Goal: Task Accomplishment & Management: Manage account settings

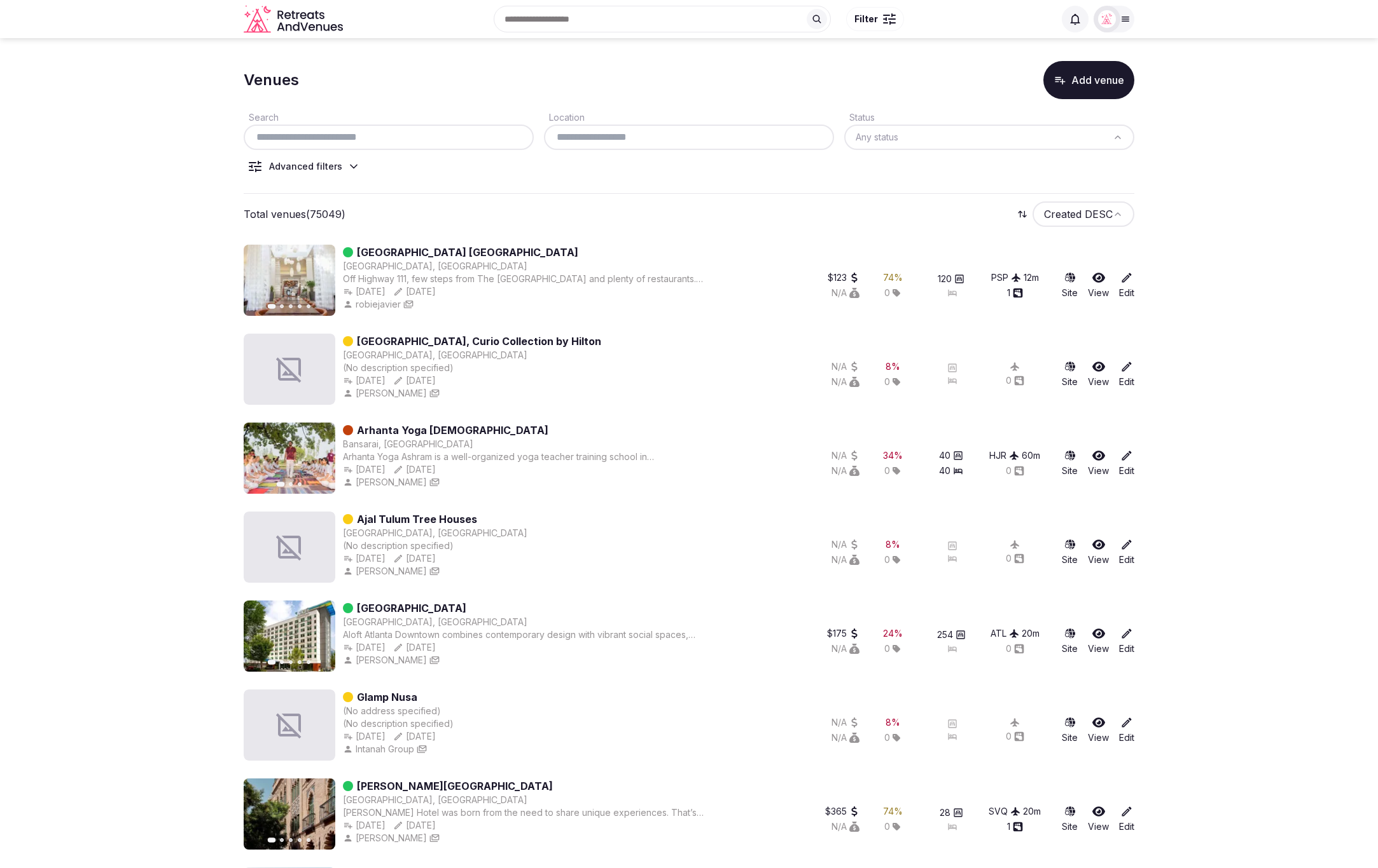
click at [1081, 86] on button "Add venue" at bounding box center [1089, 80] width 91 height 38
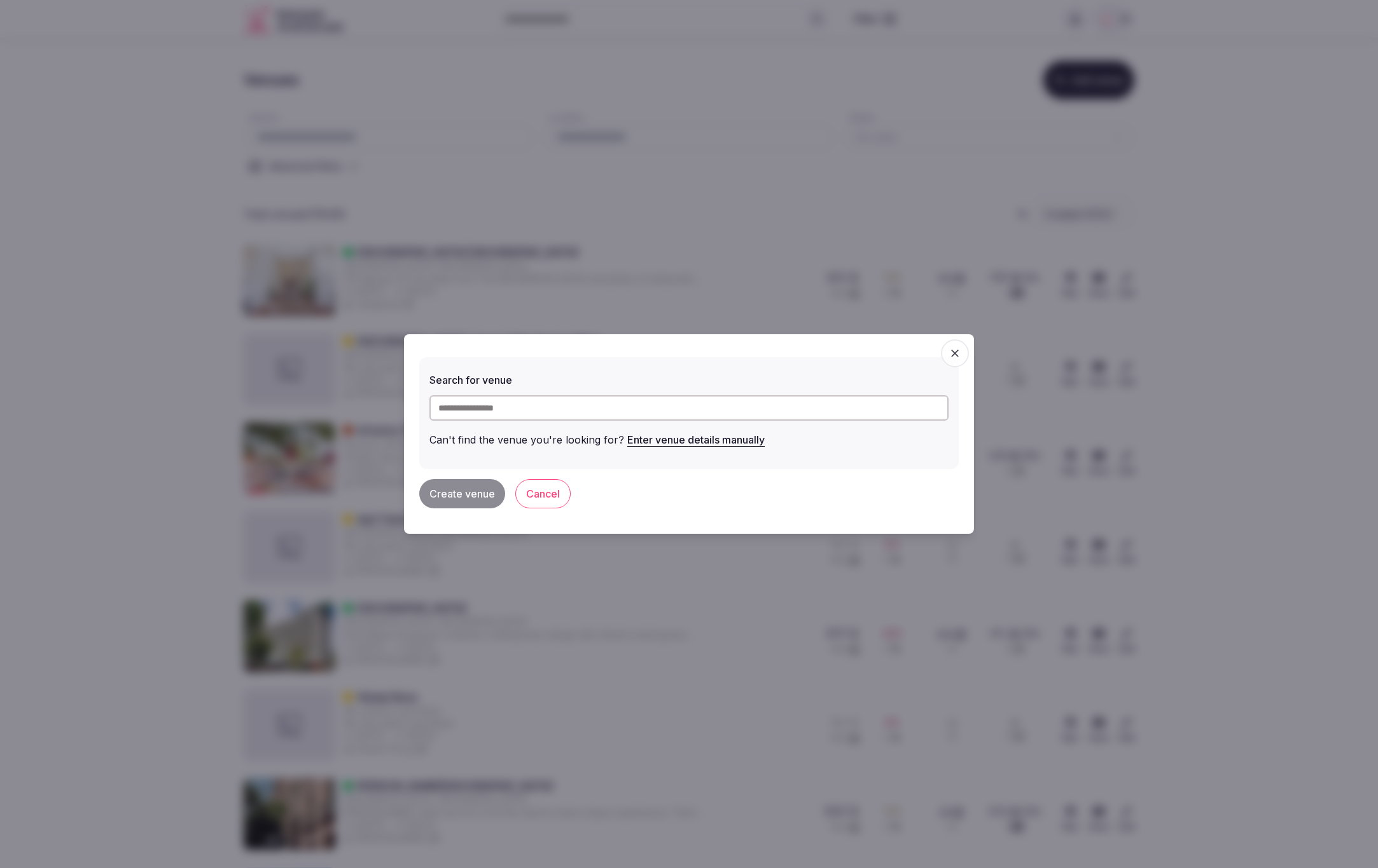
click at [700, 442] on button "Enter venue details manually" at bounding box center [696, 439] width 138 height 28
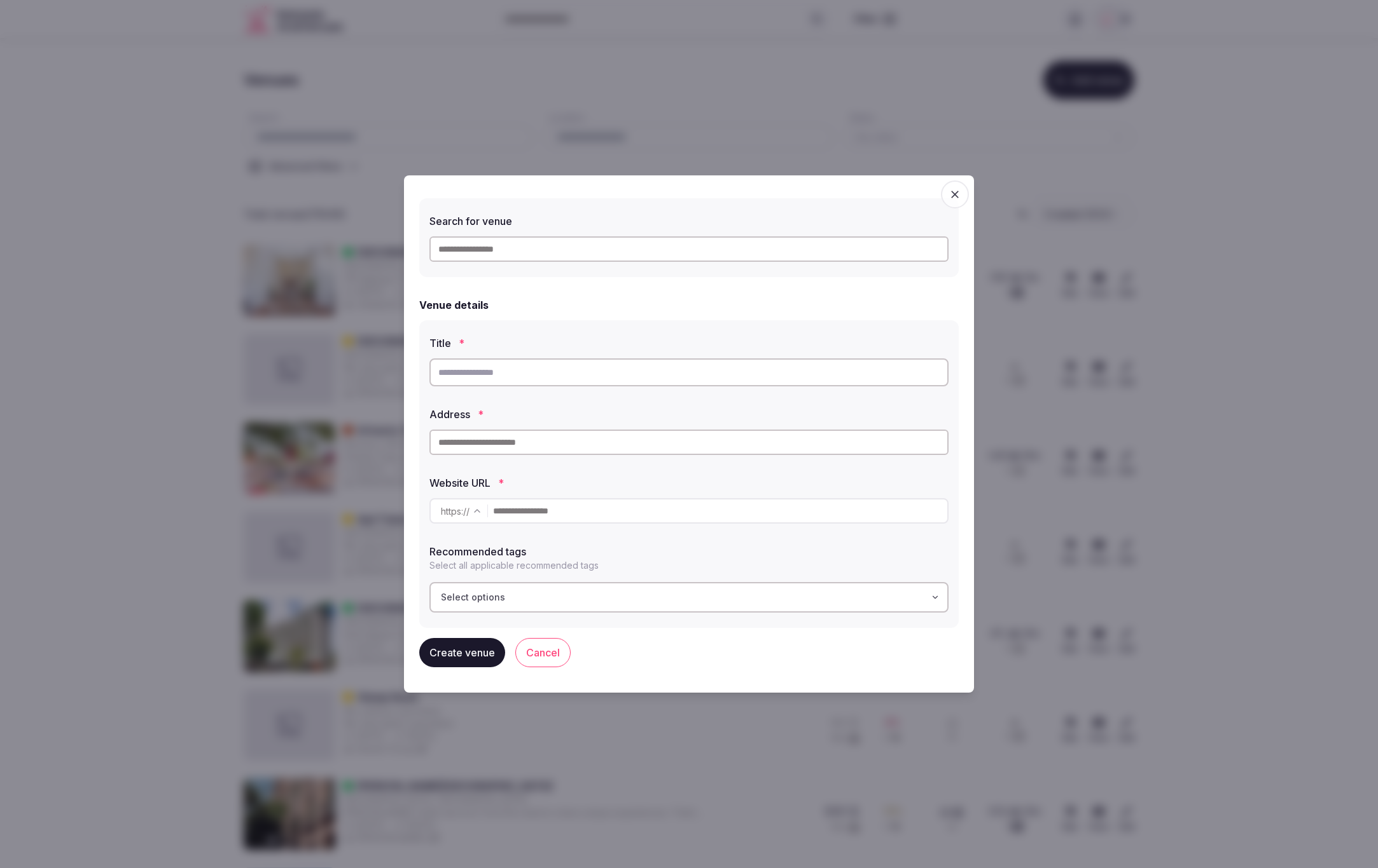
click at [955, 200] on icon "button" at bounding box center [954, 195] width 13 height 13
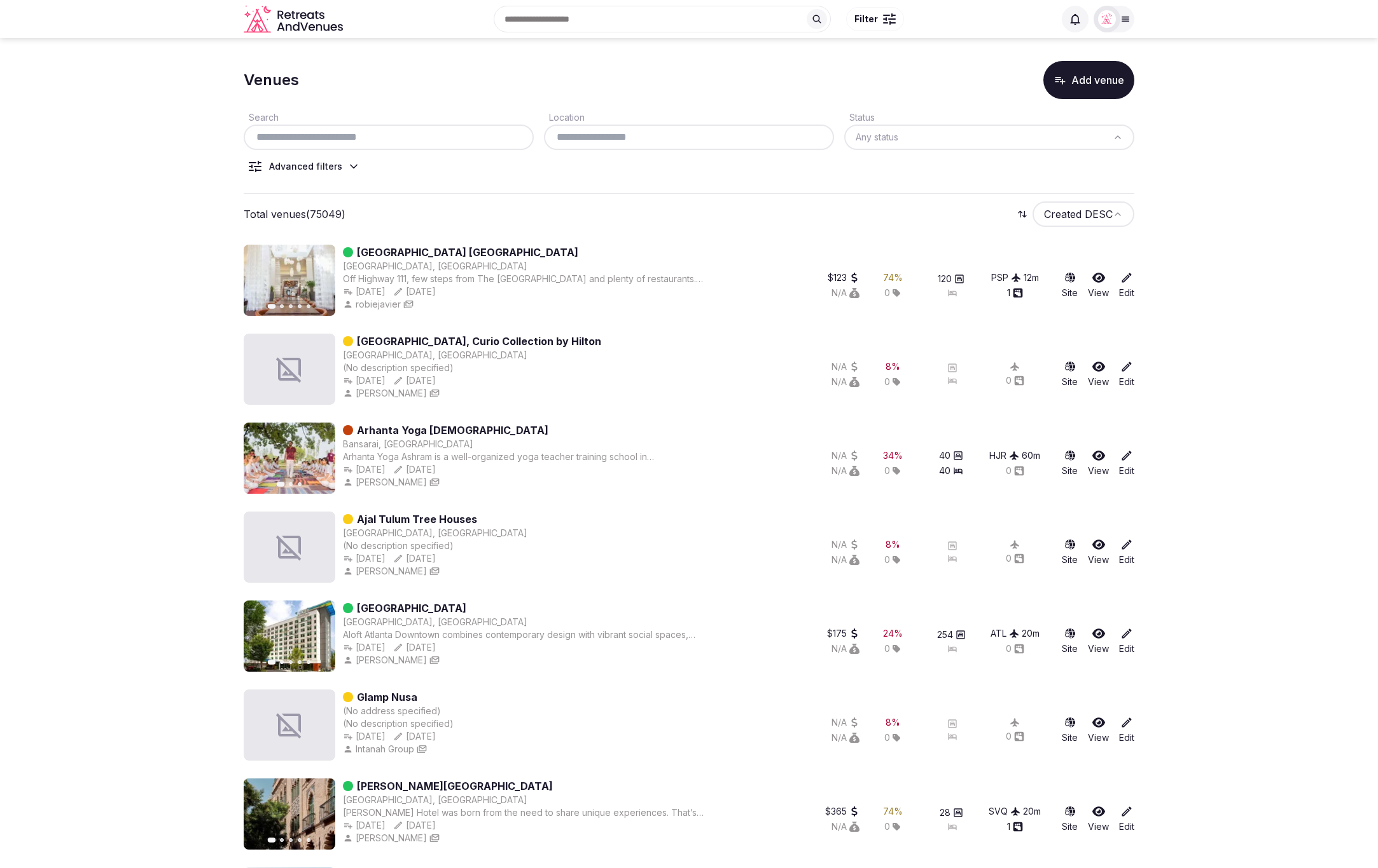
scroll to position [0, 0]
click at [1101, 79] on button "Add venue" at bounding box center [1089, 81] width 91 height 38
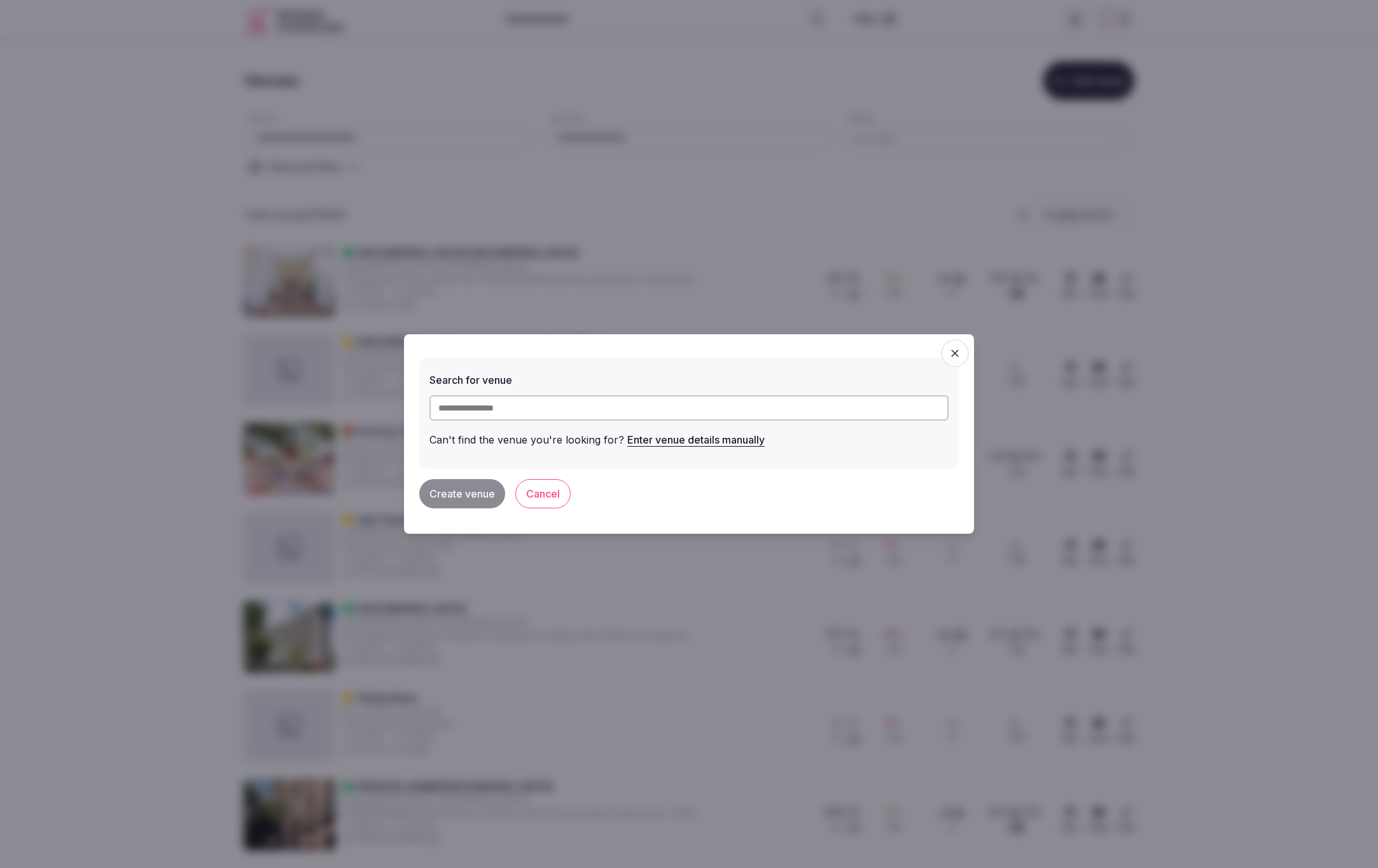
scroll to position [2, 0]
click at [702, 442] on button "Enter venue details manually" at bounding box center [696, 439] width 138 height 28
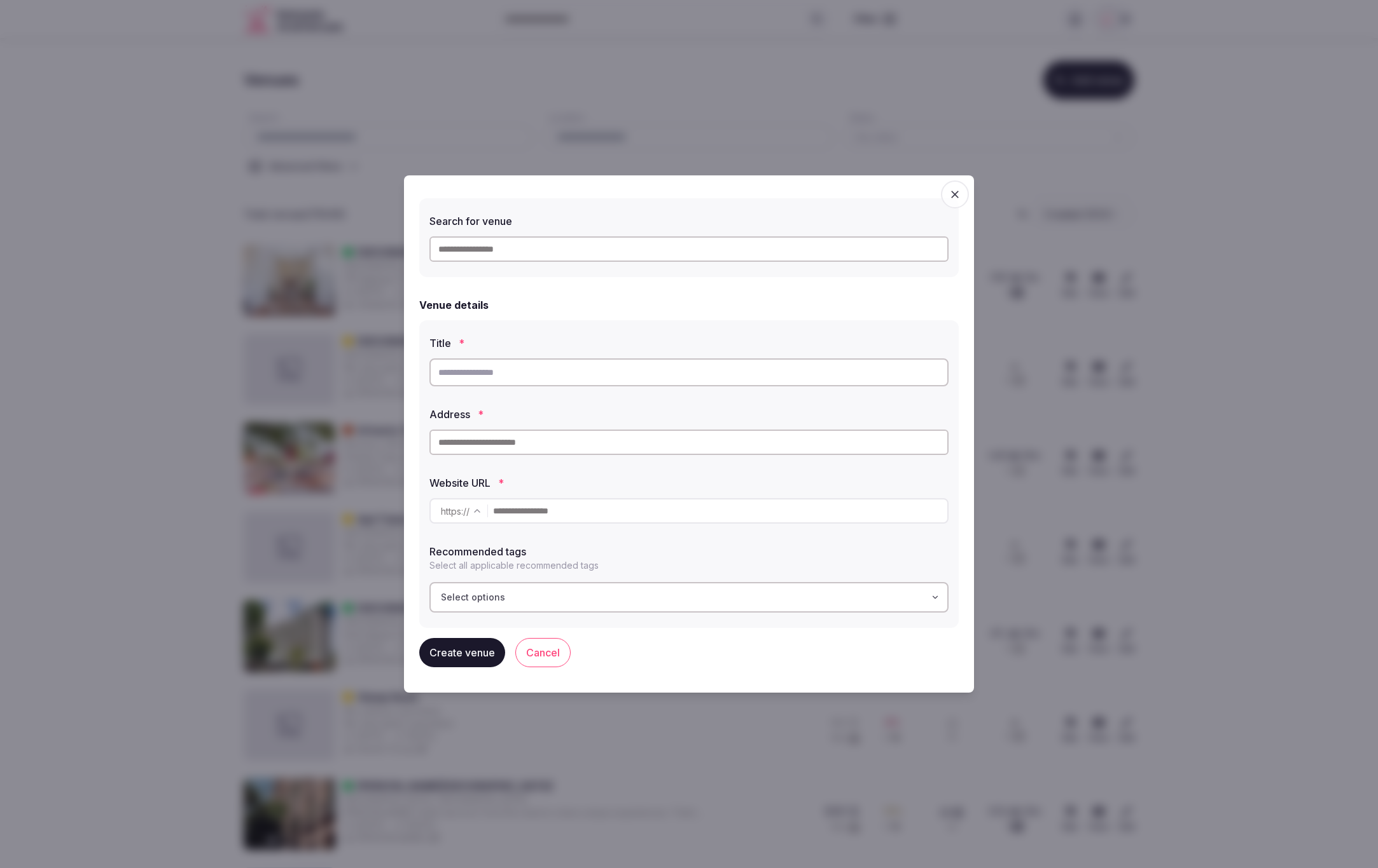
click at [699, 610] on button "Select options" at bounding box center [689, 597] width 519 height 30
click at [475, 691] on span "Recommended" at bounding box center [484, 697] width 64 height 13
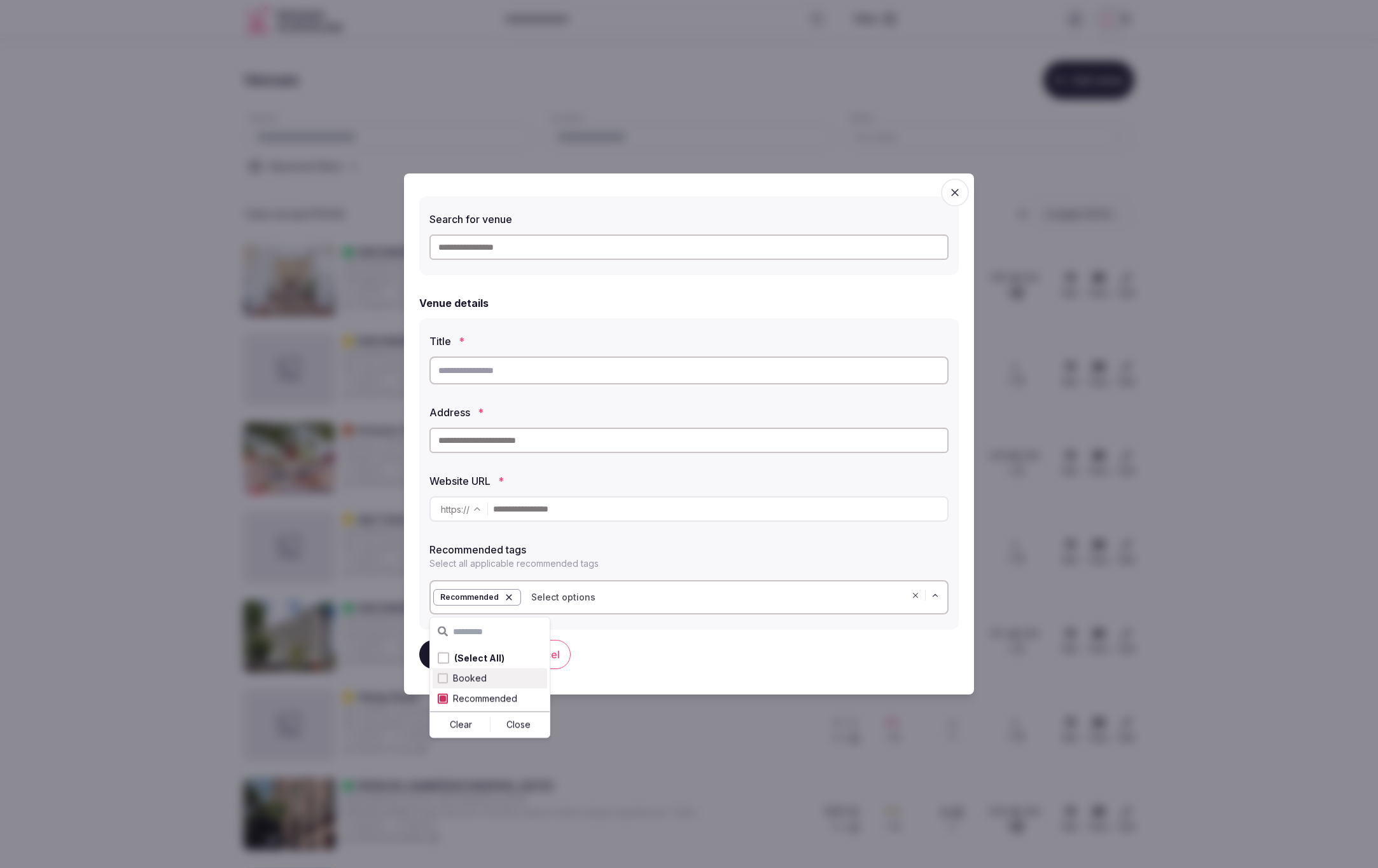
click at [574, 591] on span "Select options" at bounding box center [563, 597] width 64 height 13
click at [503, 595] on icon "button" at bounding box center [508, 597] width 10 height 10
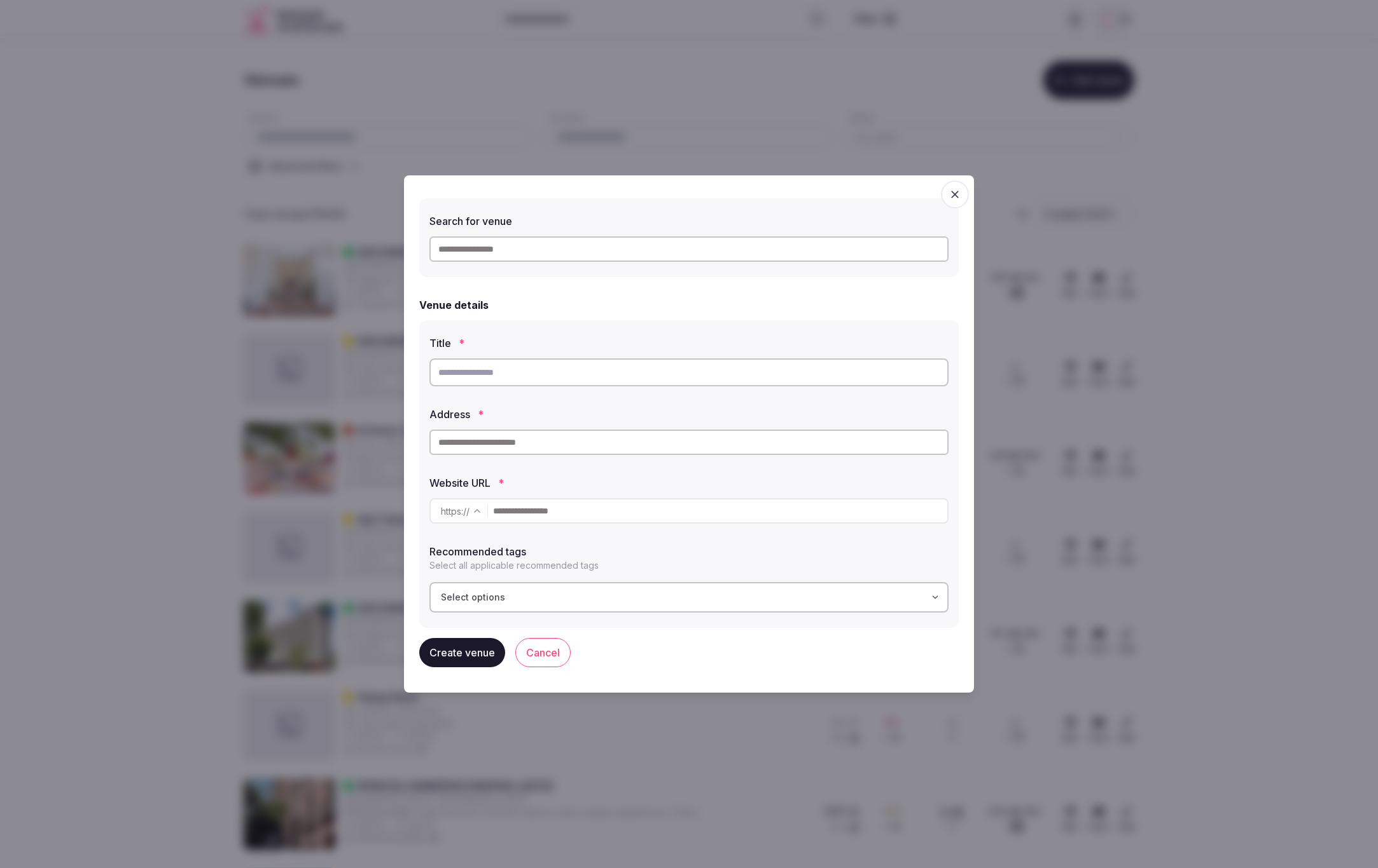
click at [1063, 619] on div at bounding box center [689, 434] width 1378 height 868
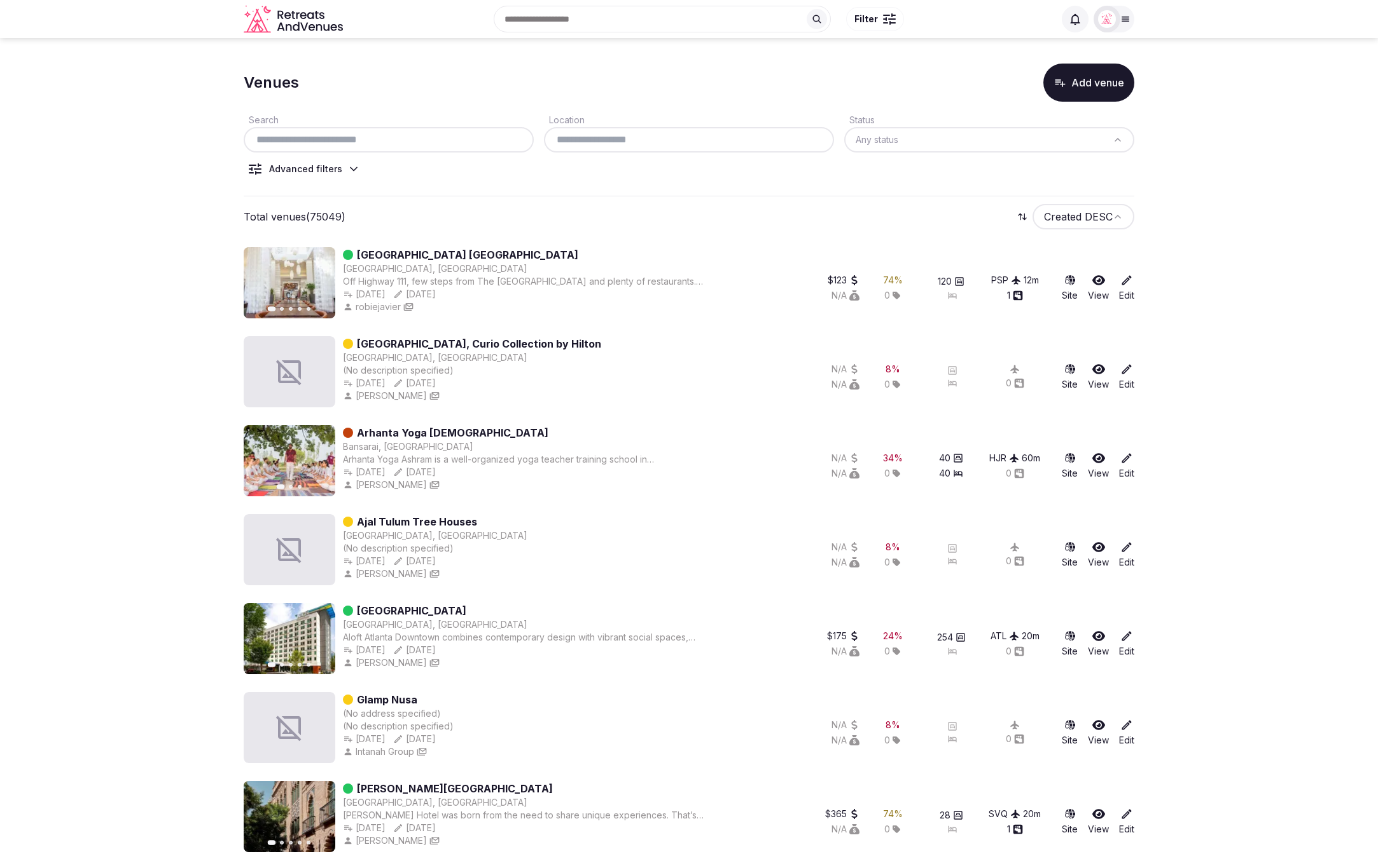
click at [345, 139] on input "text" at bounding box center [389, 140] width 280 height 15
paste input "**********"
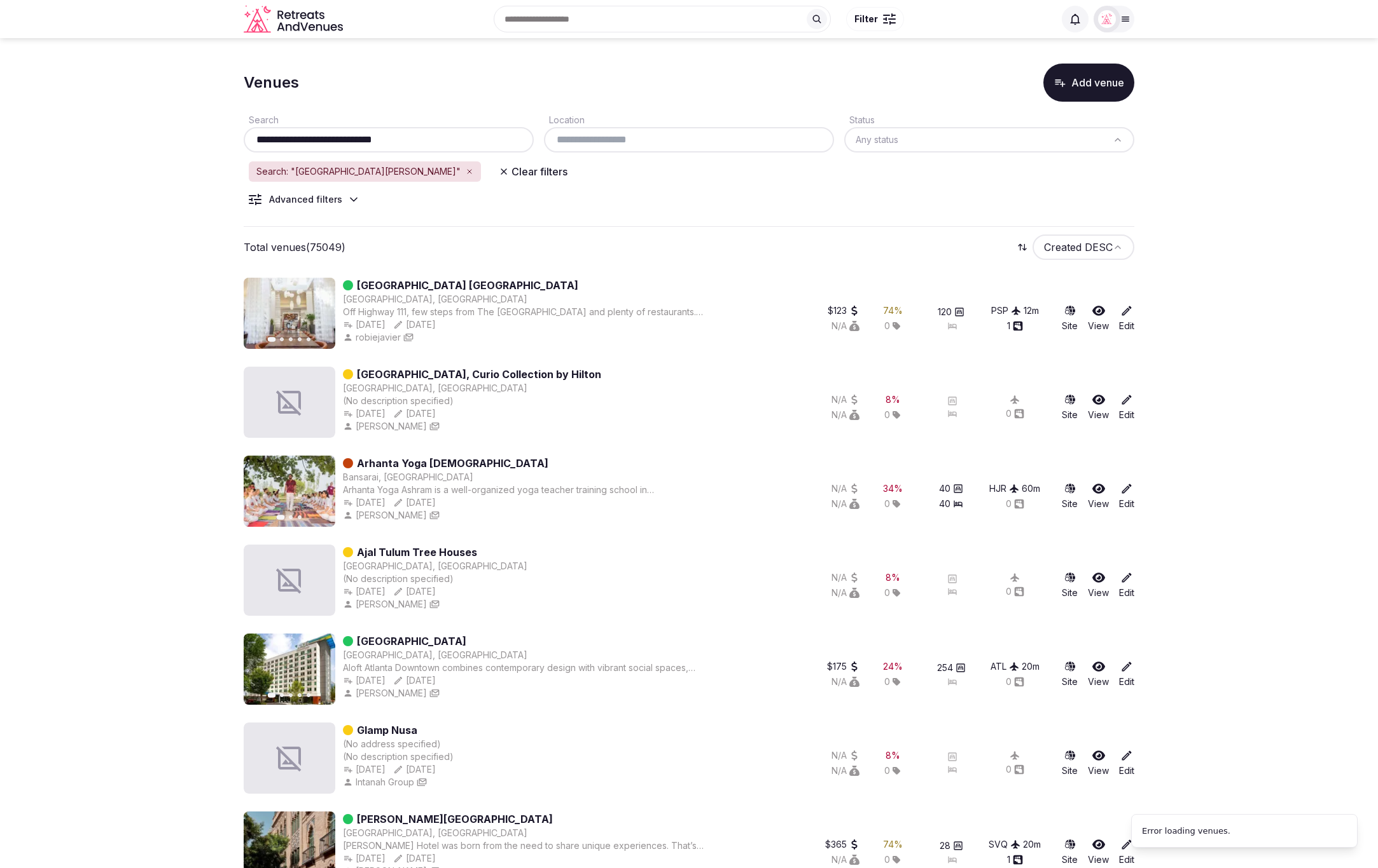
drag, startPoint x: 297, startPoint y: 140, endPoint x: 237, endPoint y: 140, distance: 60.0
type input "**********"
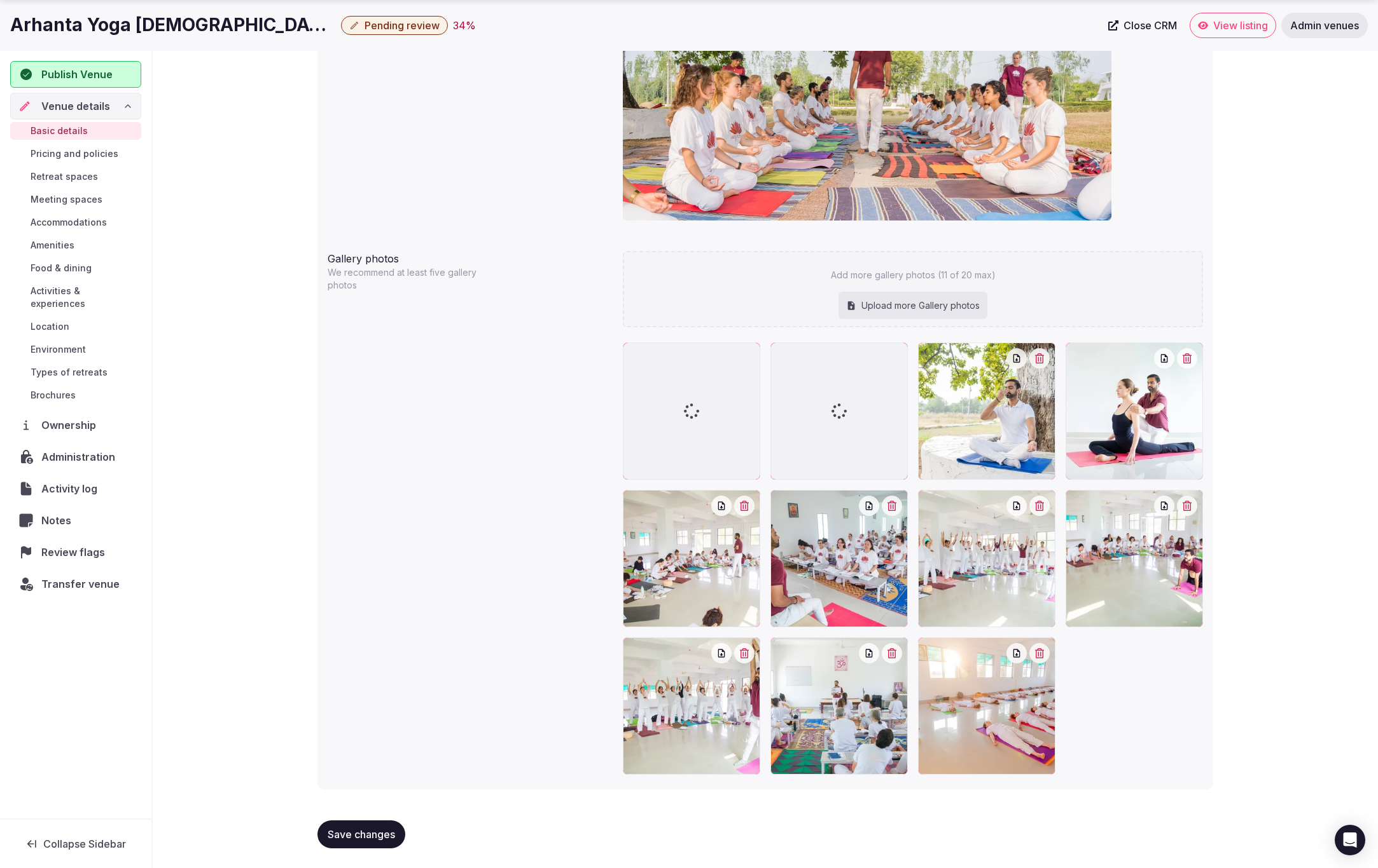
scroll to position [1110, 0]
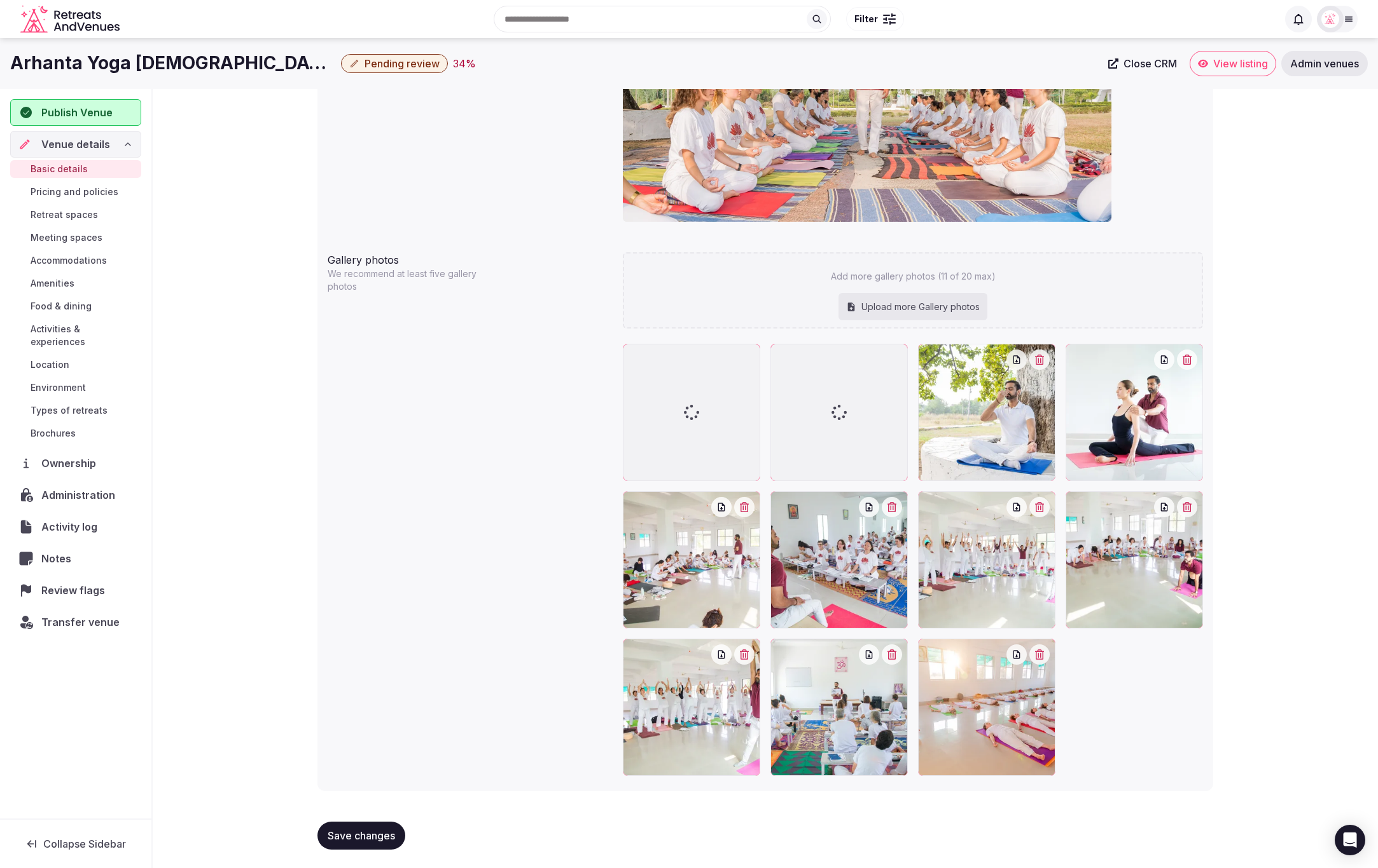
click at [49, 258] on span "Accommodations" at bounding box center [68, 261] width 76 height 13
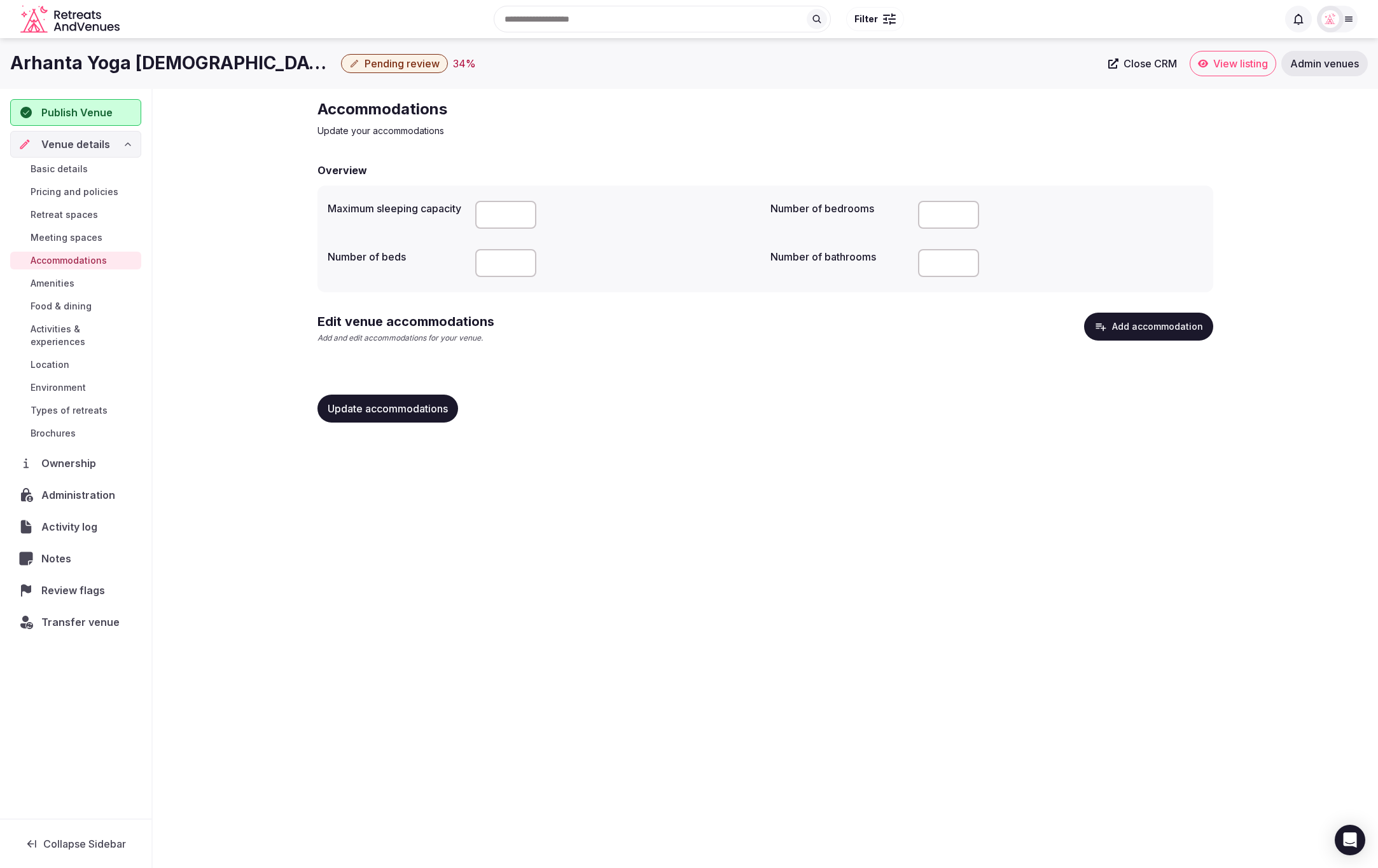
click at [62, 163] on span "Basic details" at bounding box center [59, 169] width 57 height 13
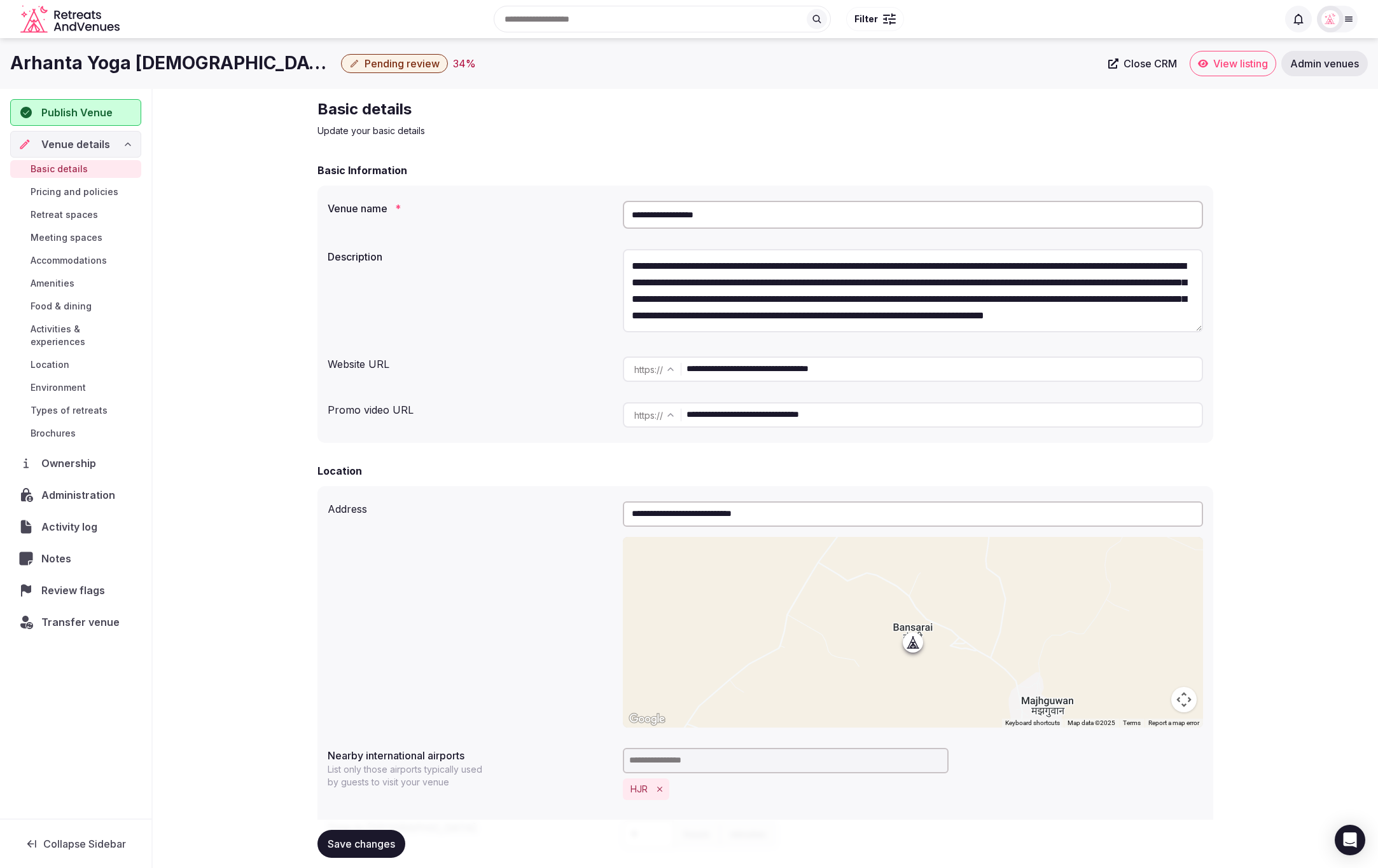
click at [596, 111] on h2 "Basic details" at bounding box center [531, 109] width 427 height 21
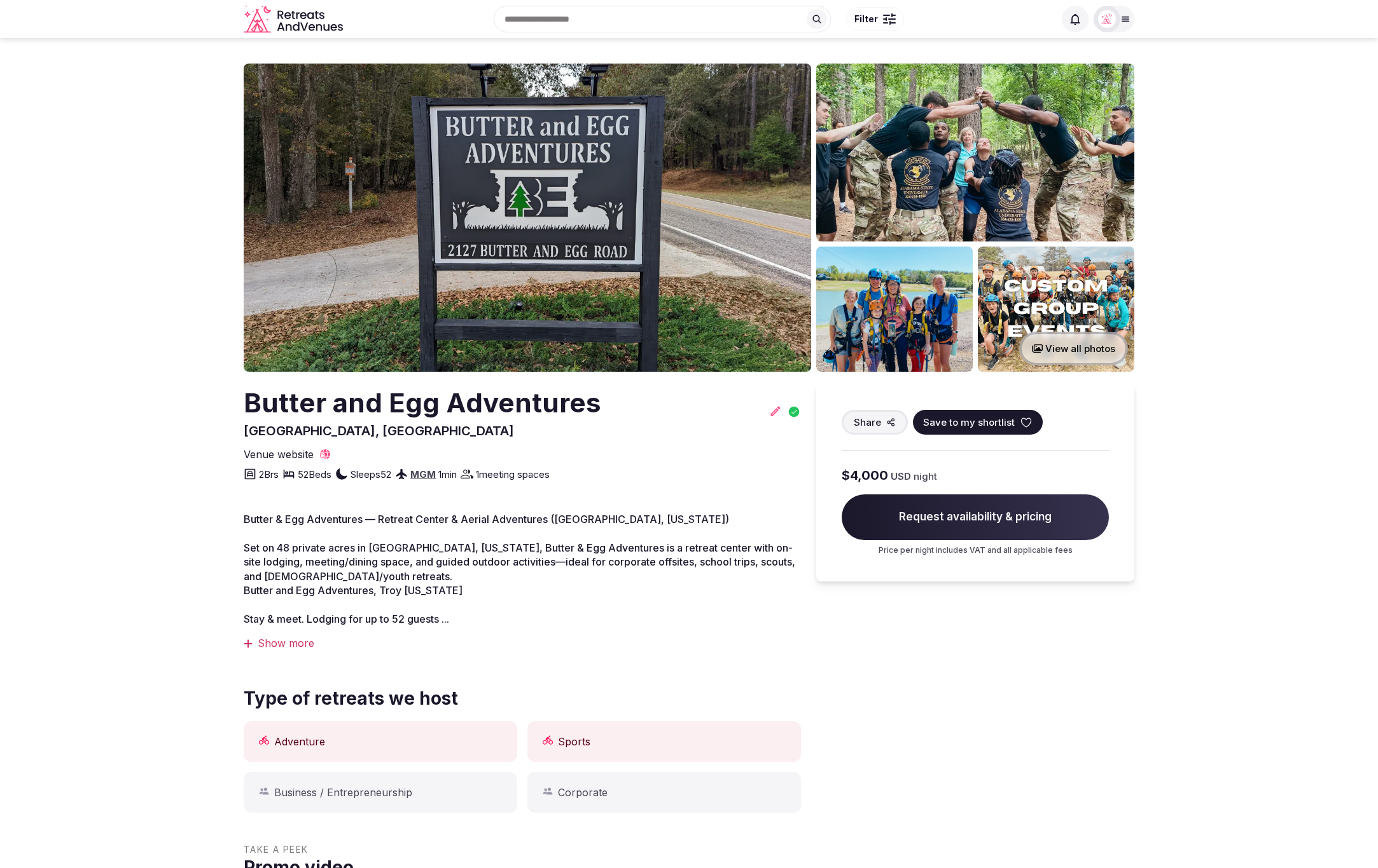
click at [1193, 247] on section "View all photos Butter and Egg Adventures [GEOGRAPHIC_DATA], [GEOGRAPHIC_DATA] …" at bounding box center [689, 659] width 1378 height 1242
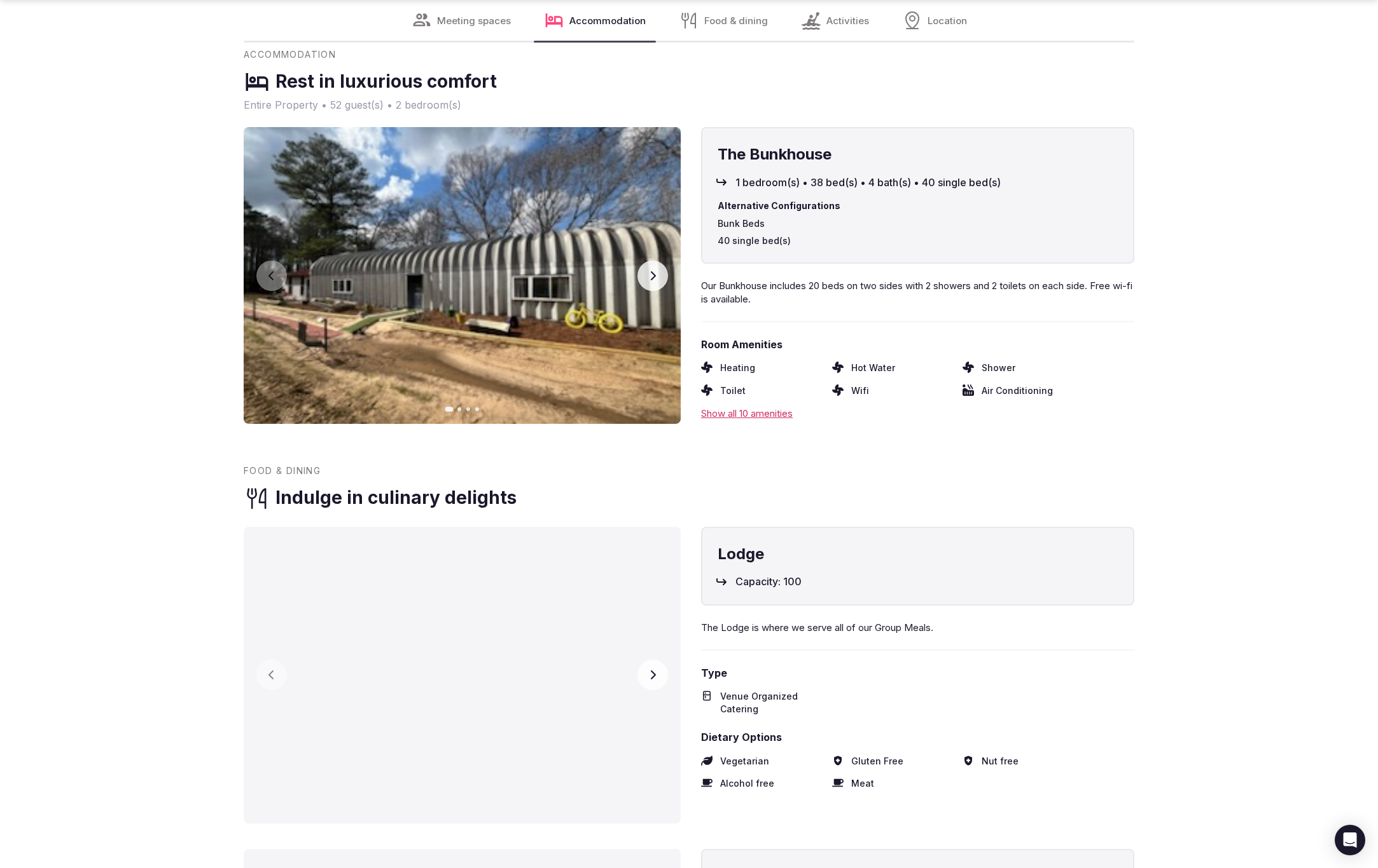
scroll to position [1854, 0]
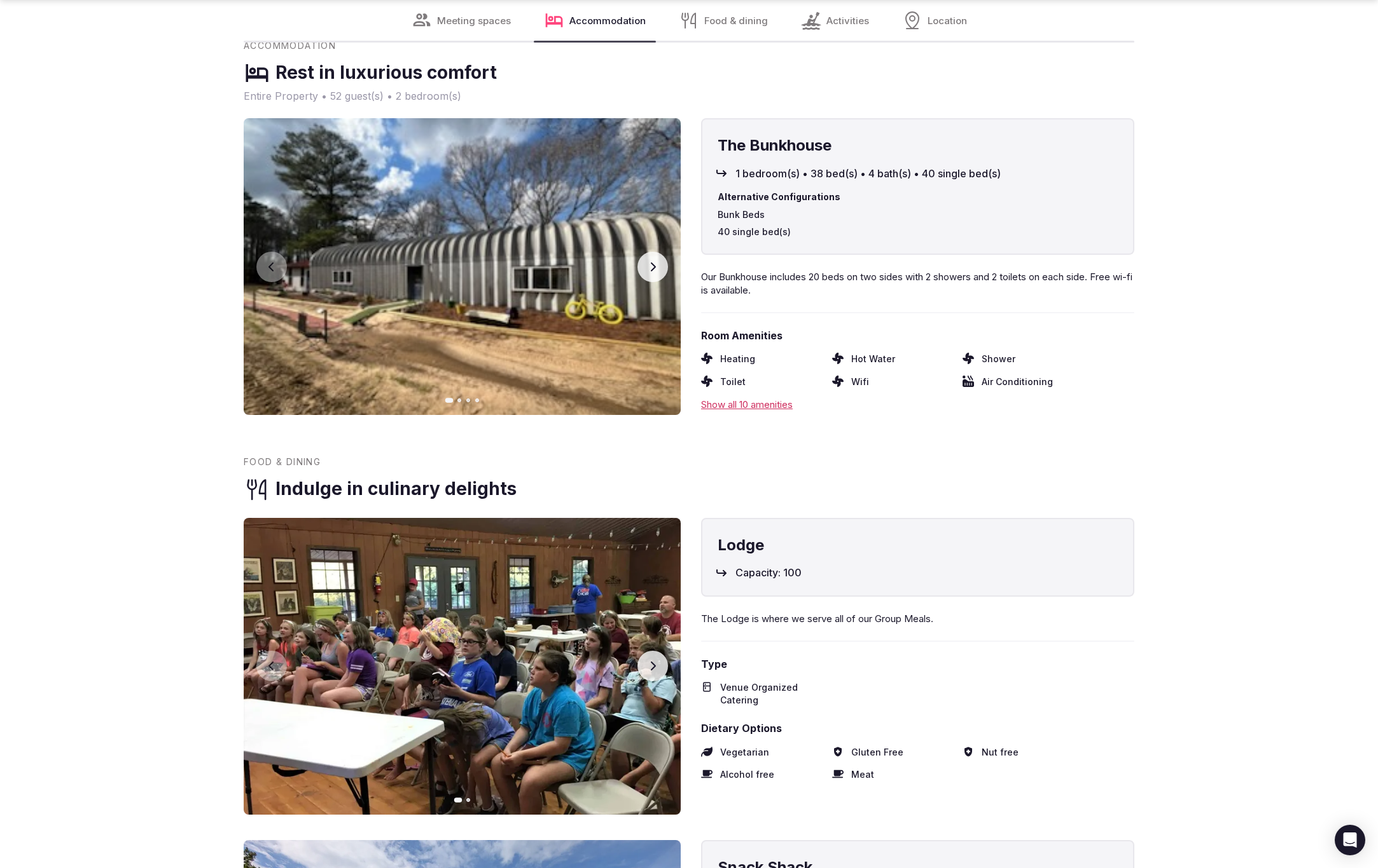
click at [659, 261] on button "Next slide" at bounding box center [652, 267] width 30 height 30
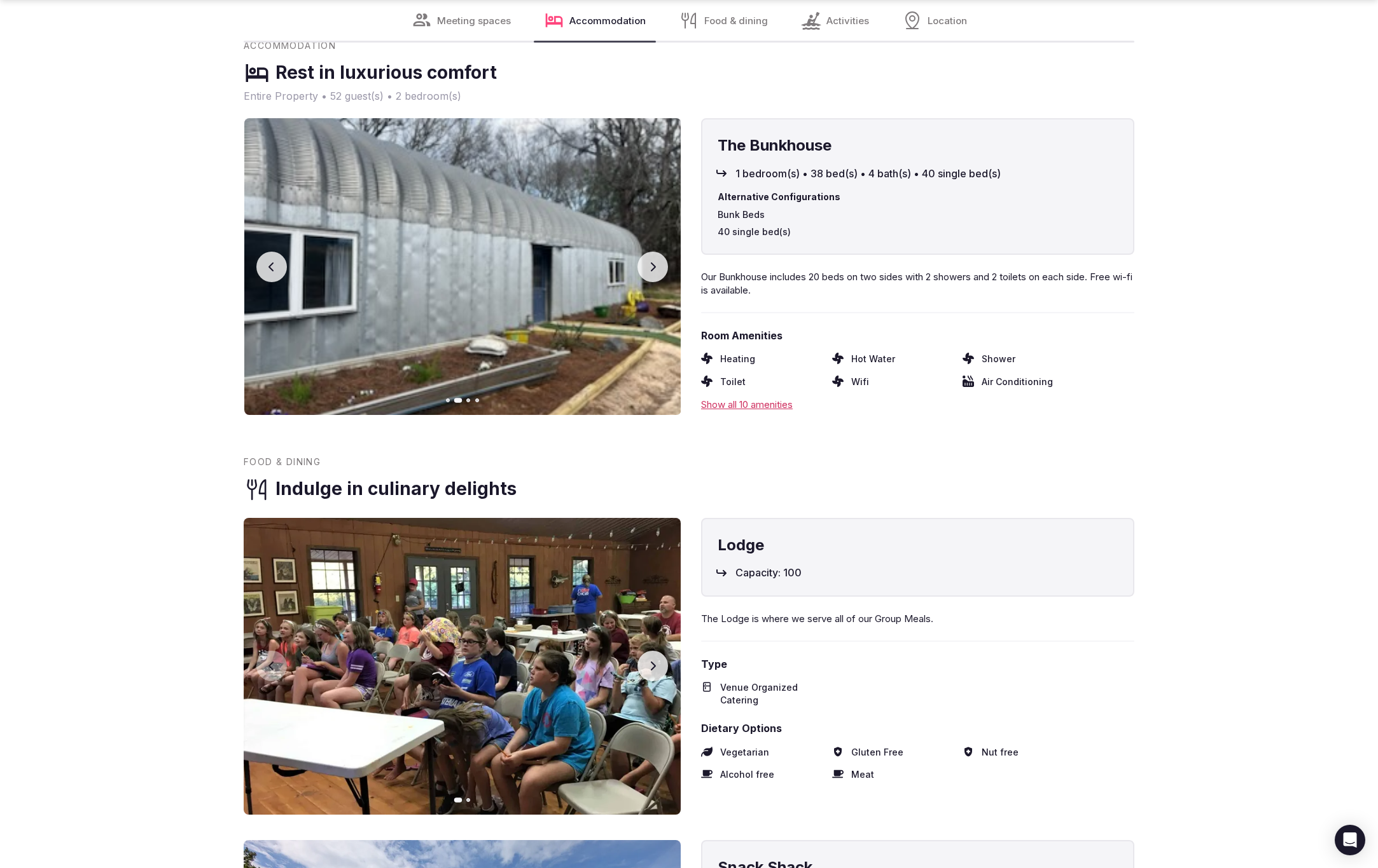
click at [659, 261] on button "Next slide" at bounding box center [652, 267] width 30 height 30
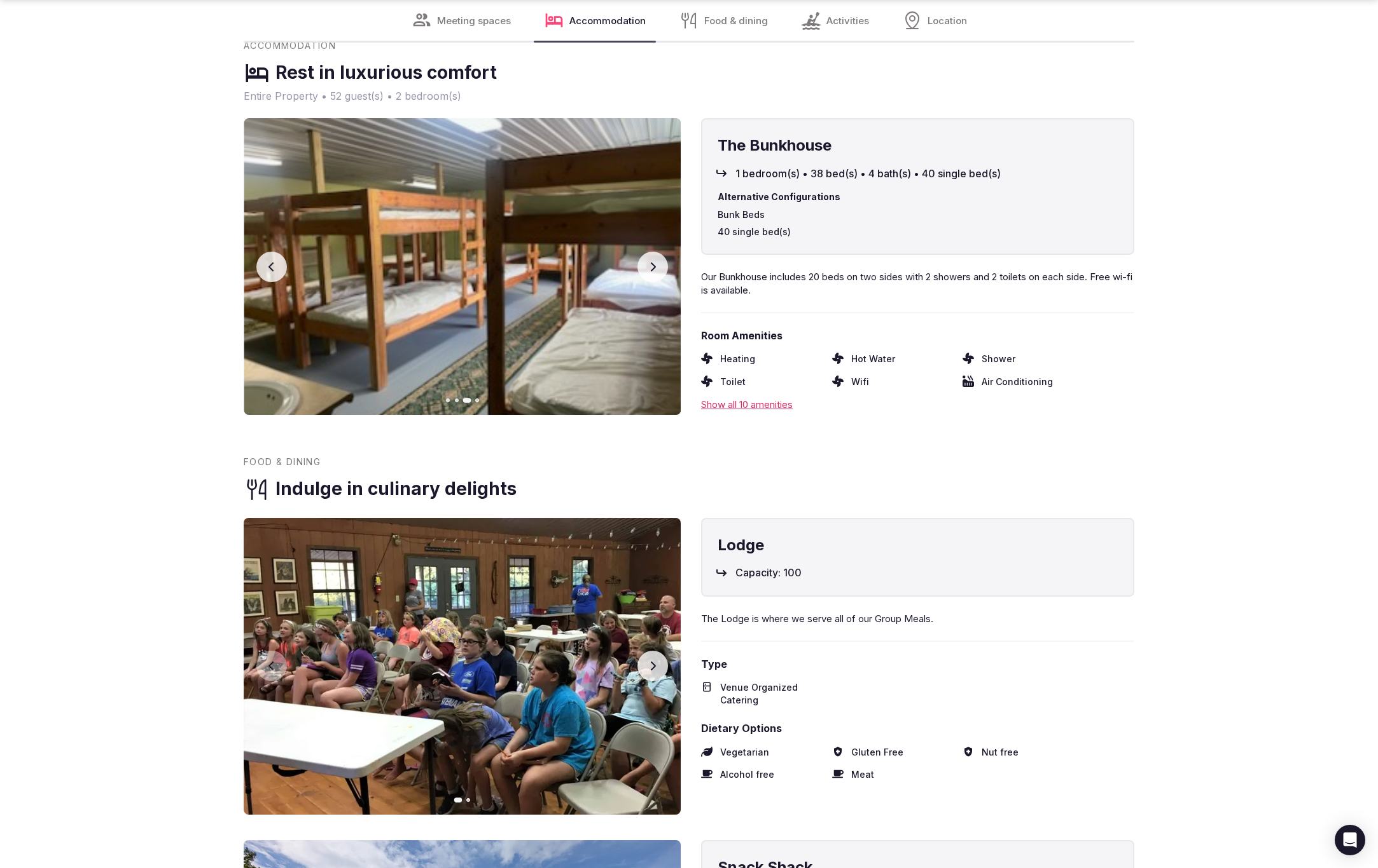
click at [659, 261] on button "Next slide" at bounding box center [652, 267] width 30 height 30
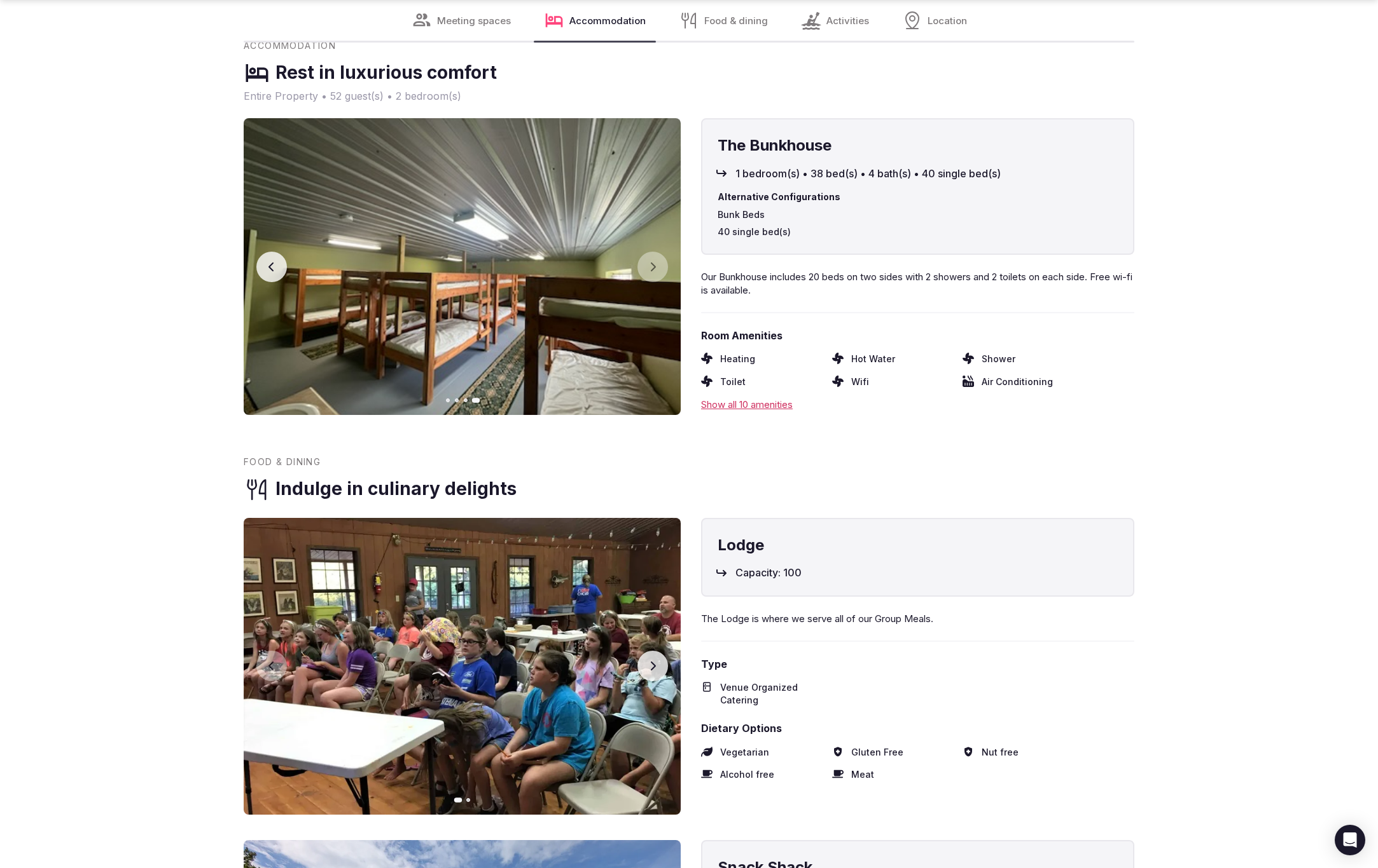
click at [1151, 356] on section "Meeting Spaces Distinctive spaces for connection Lodge 1400 m² Previous slide N…" at bounding box center [689, 727] width 1378 height 2434
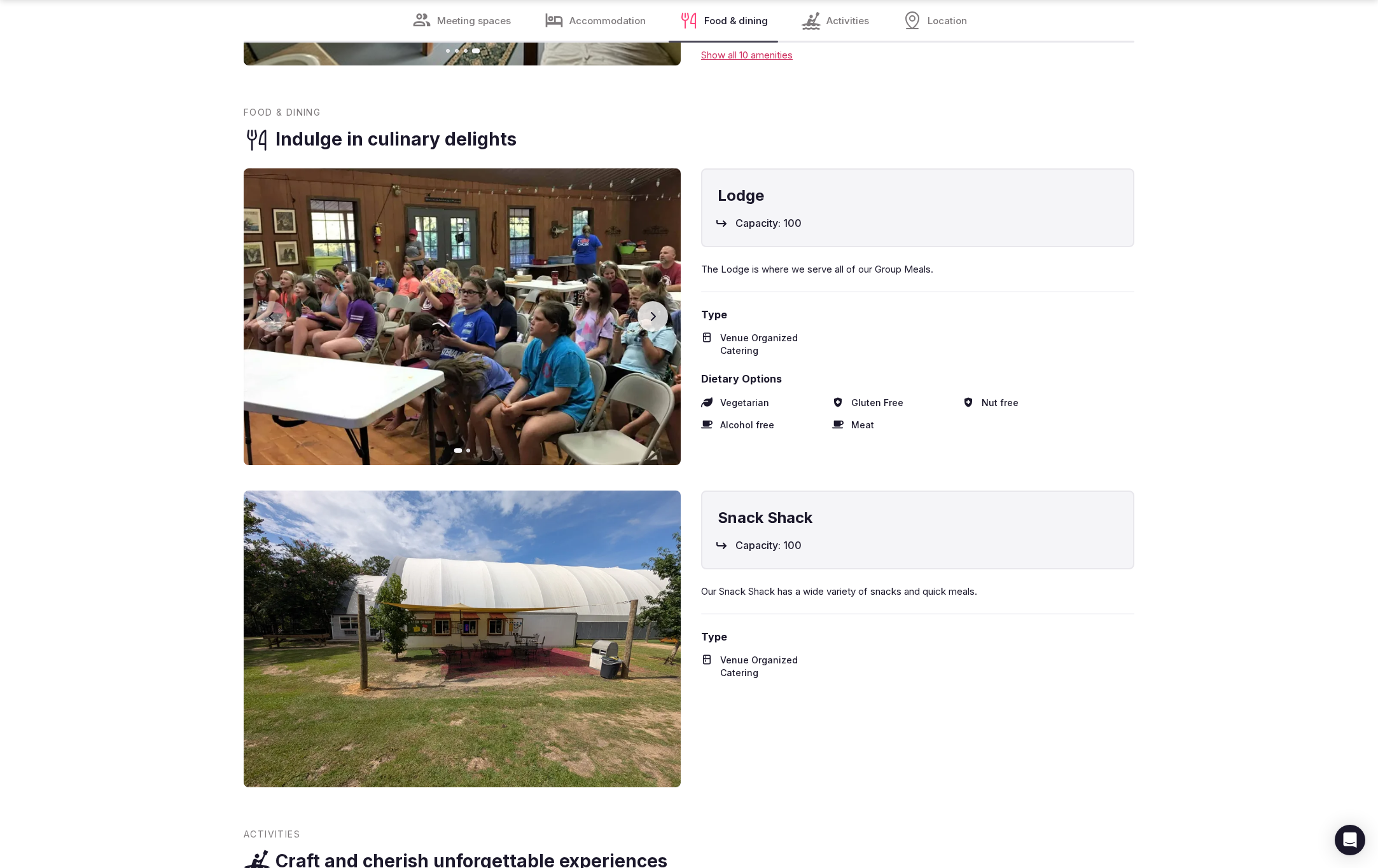
scroll to position [2232, 0]
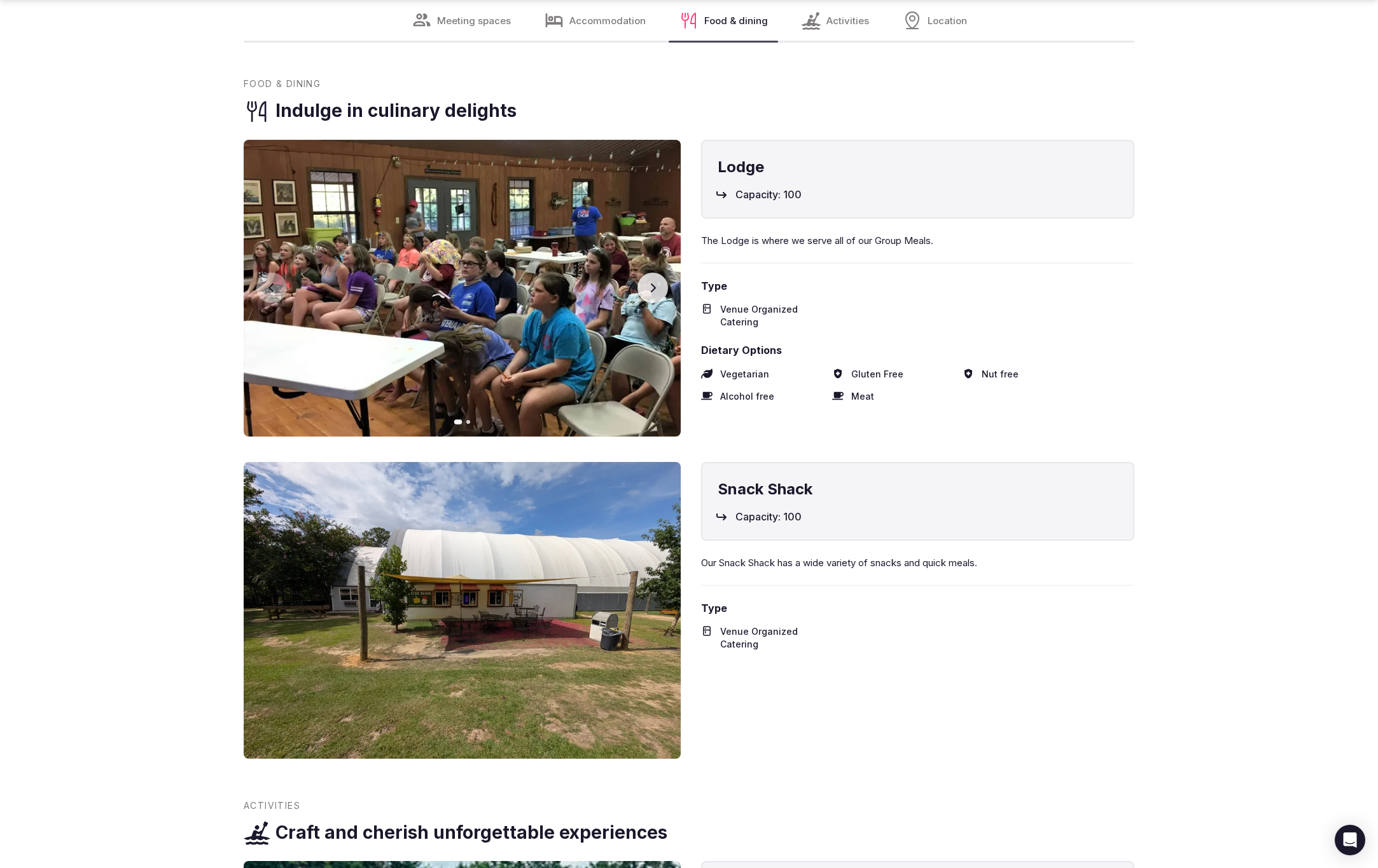
click at [658, 288] on button "Next slide" at bounding box center [652, 288] width 30 height 30
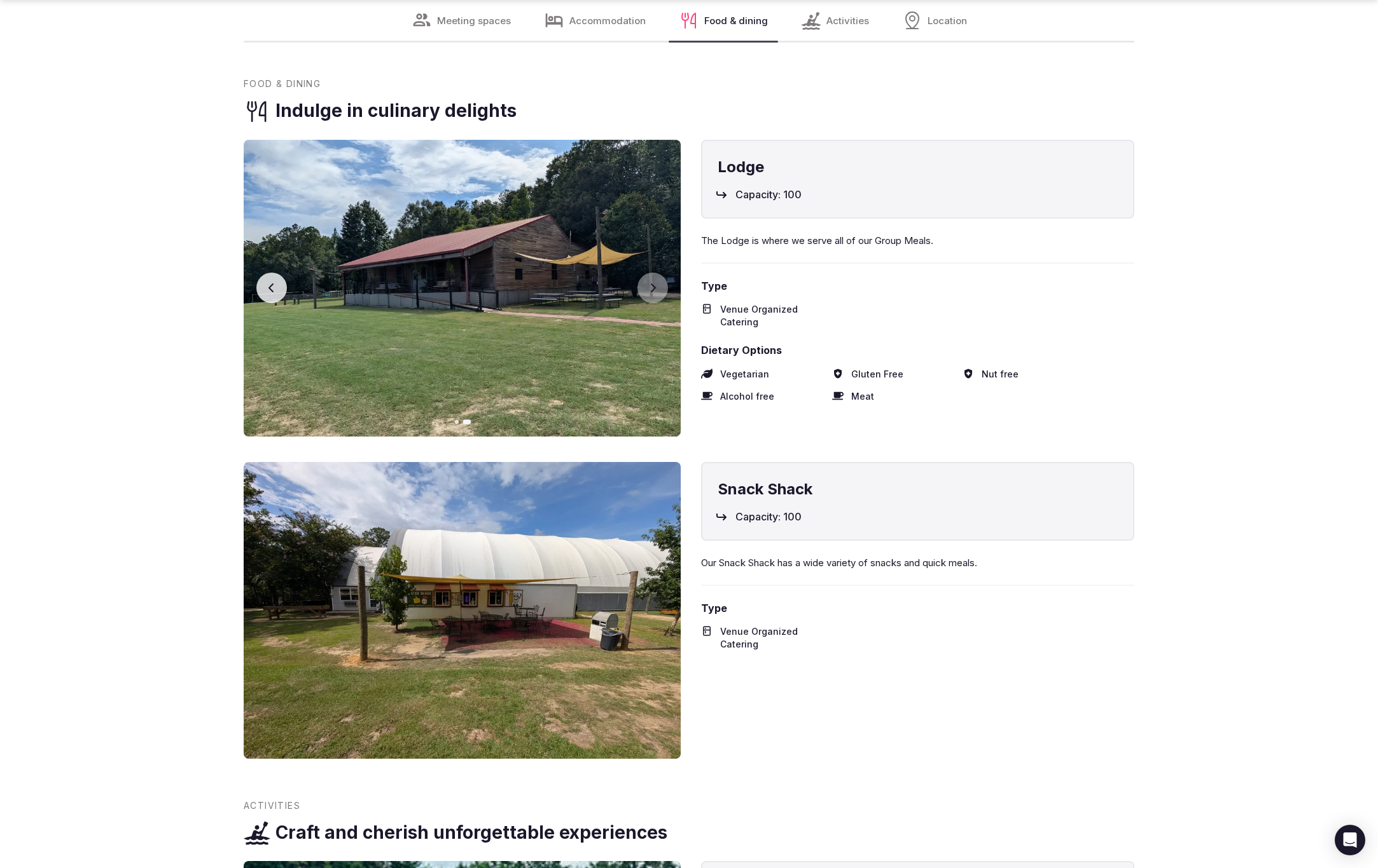
click at [1161, 350] on section "Meeting Spaces Distinctive spaces for connection Lodge 1400 m² Previous slide N…" at bounding box center [689, 349] width 1378 height 2434
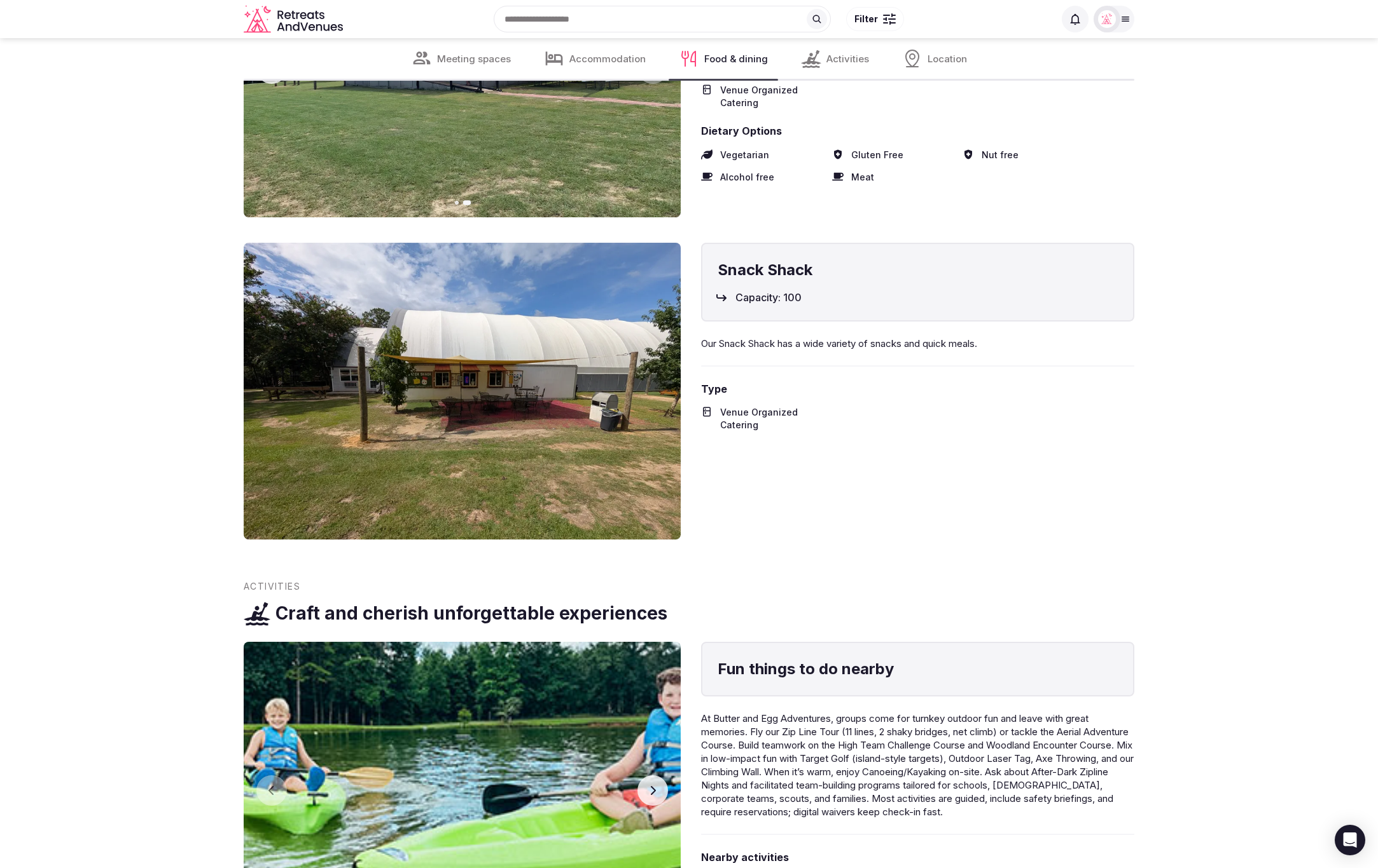
scroll to position [2449, 0]
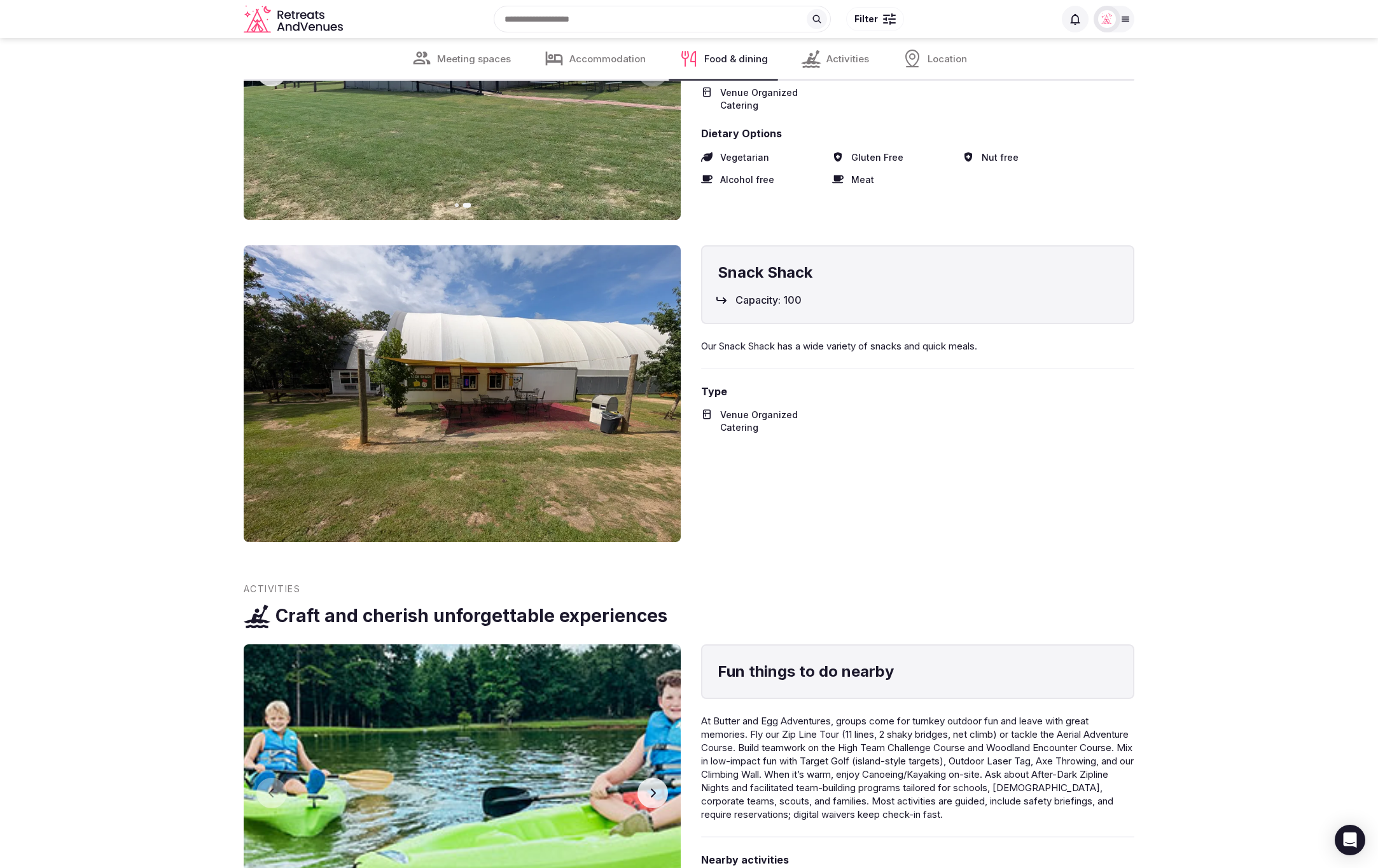
click at [114, 236] on section "Meeting Spaces Distinctive spaces for connection Lodge 1400 m² Previous slide N…" at bounding box center [689, 131] width 1378 height 2434
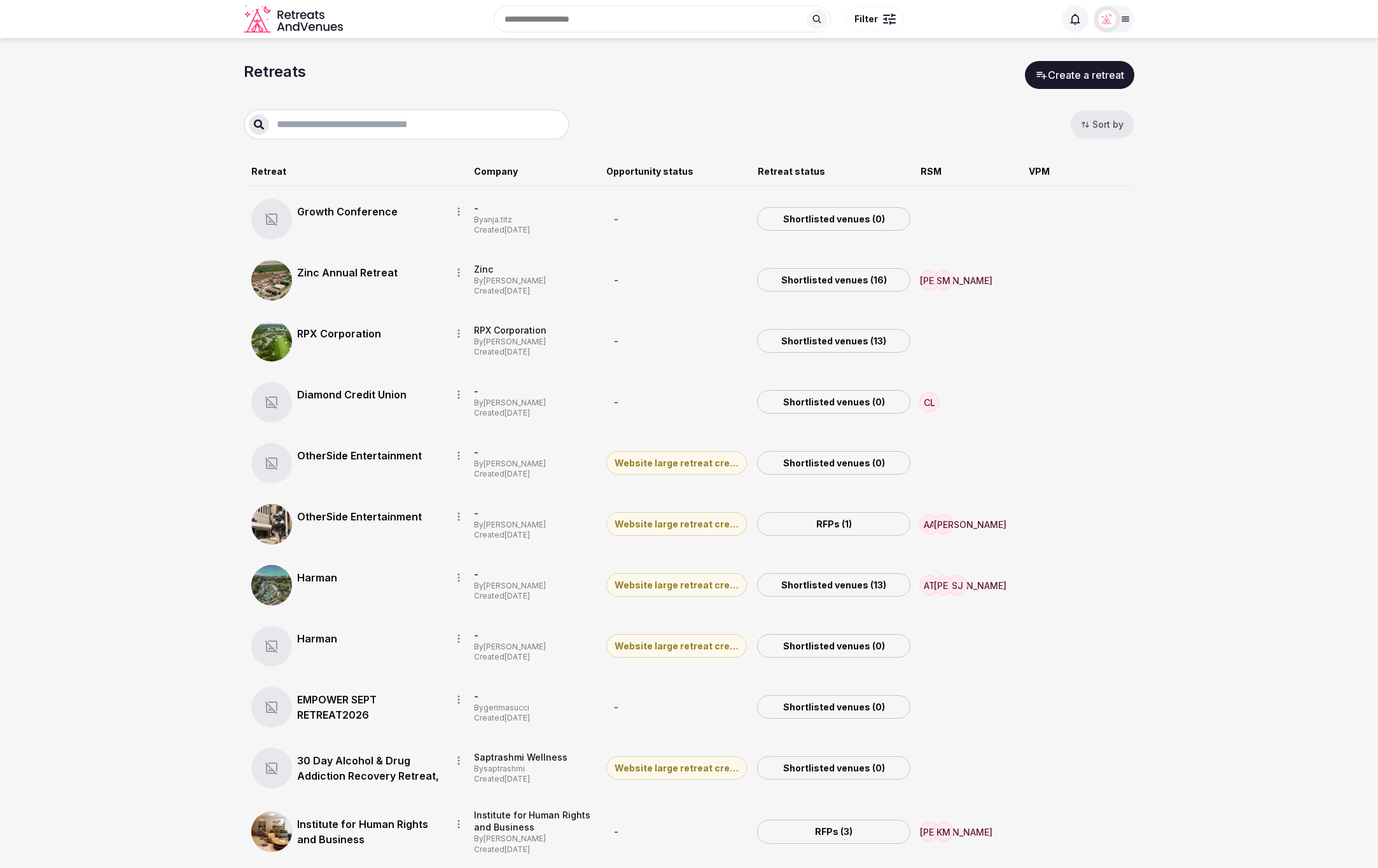
click at [1112, 21] on img at bounding box center [1107, 18] width 17 height 17
click at [1116, 113] on icon at bounding box center [1118, 113] width 10 height 10
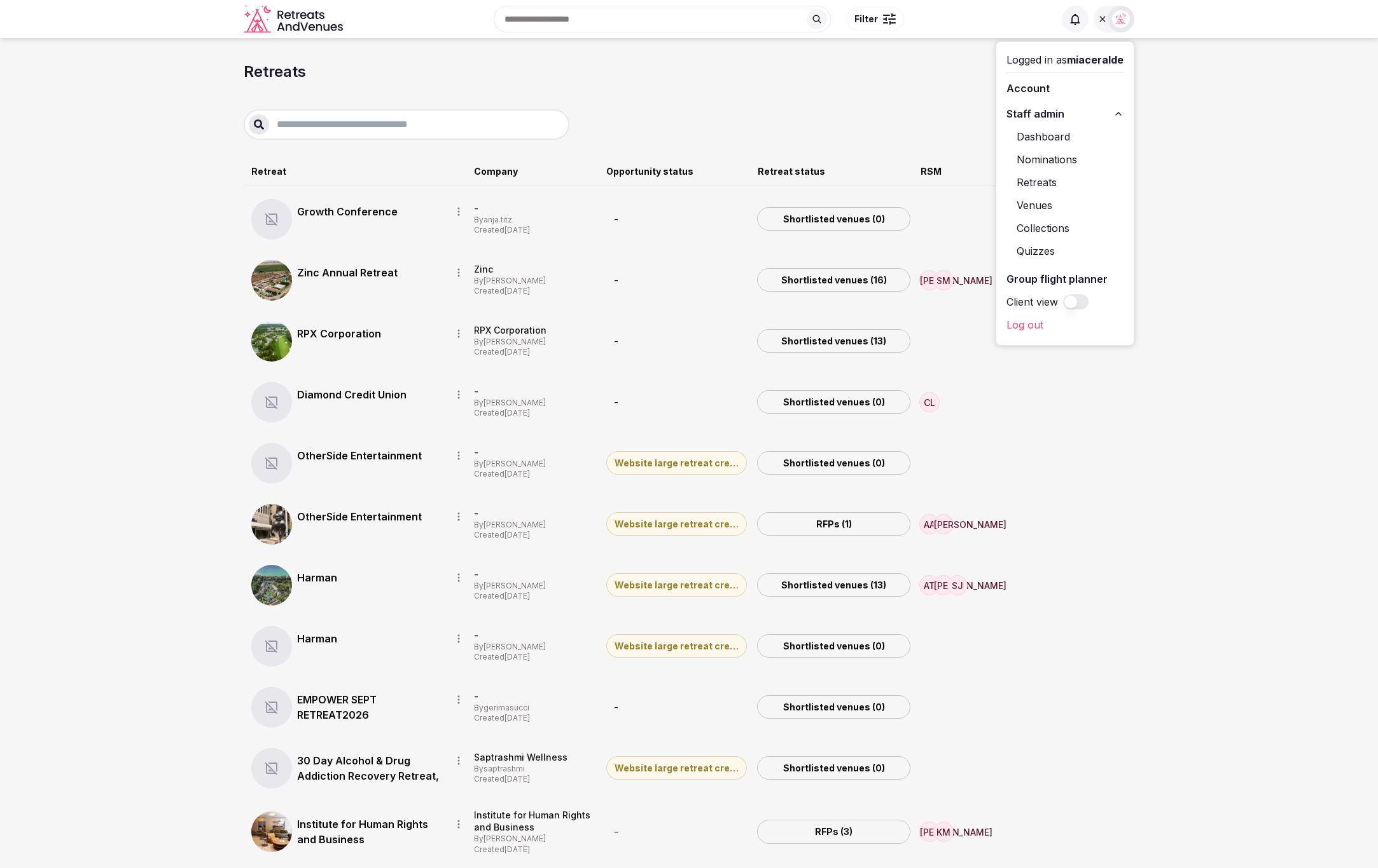
click at [1043, 204] on link "Venues" at bounding box center [1065, 205] width 117 height 21
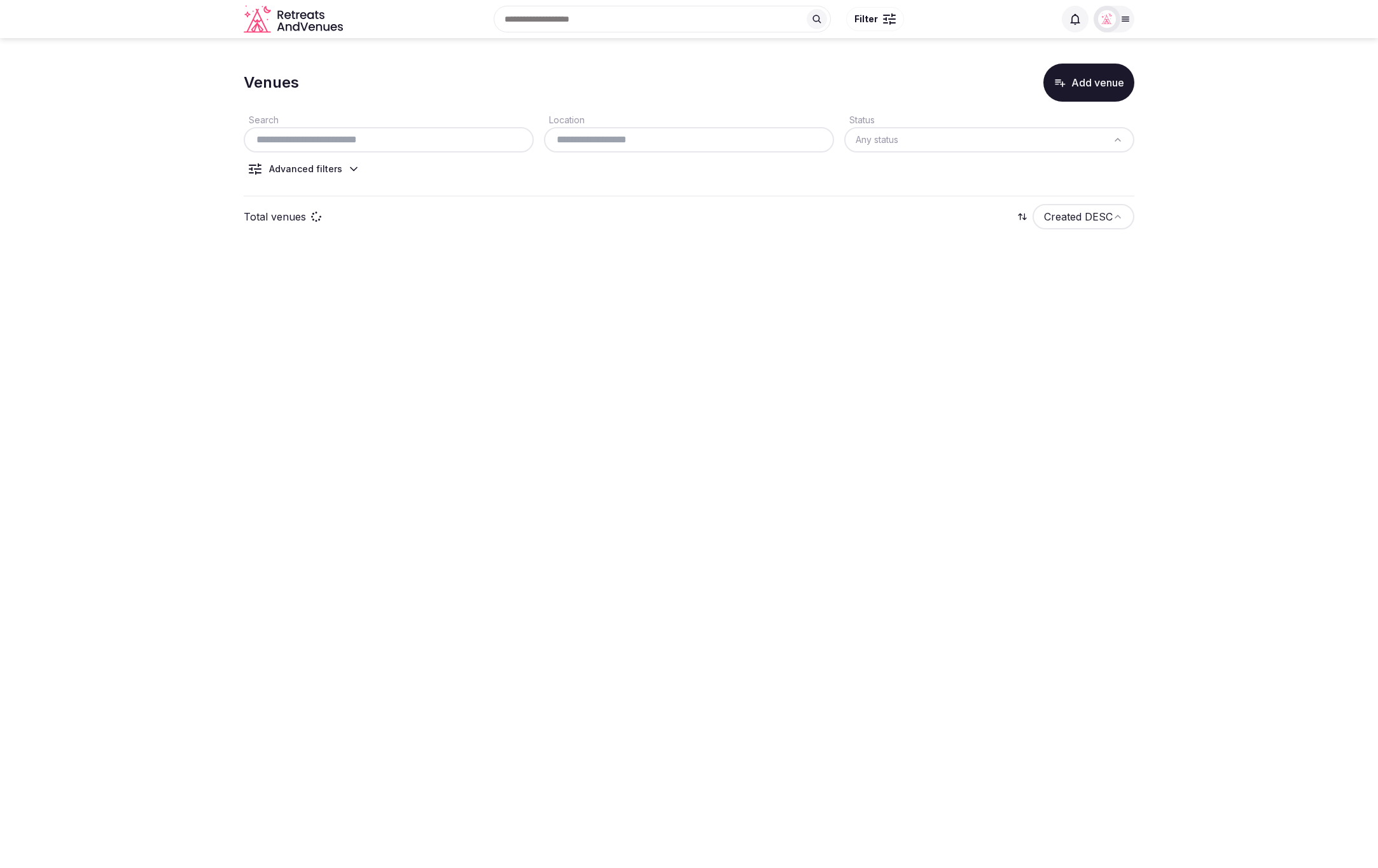
click at [357, 142] on input "text" at bounding box center [389, 140] width 280 height 15
paste input "**********"
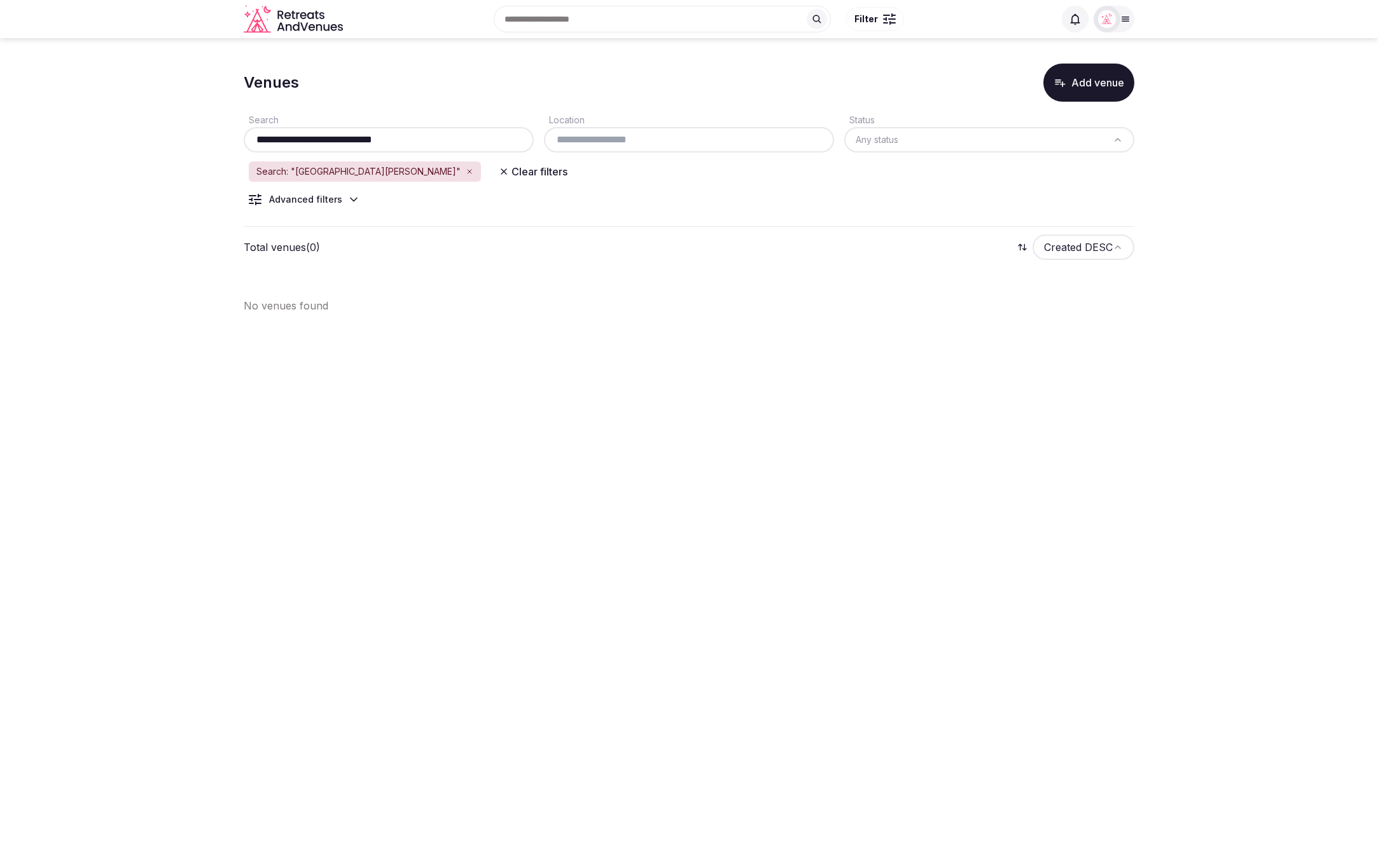
drag, startPoint x: 297, startPoint y: 141, endPoint x: 239, endPoint y: 136, distance: 58.2
click at [239, 138] on section "**********" at bounding box center [689, 183] width 1378 height 290
type input "**********"
click at [659, 231] on div "**********" at bounding box center [688, 194] width 891 height 260
drag, startPoint x: 131, startPoint y: 111, endPoint x: 129, endPoint y: 105, distance: 6.3
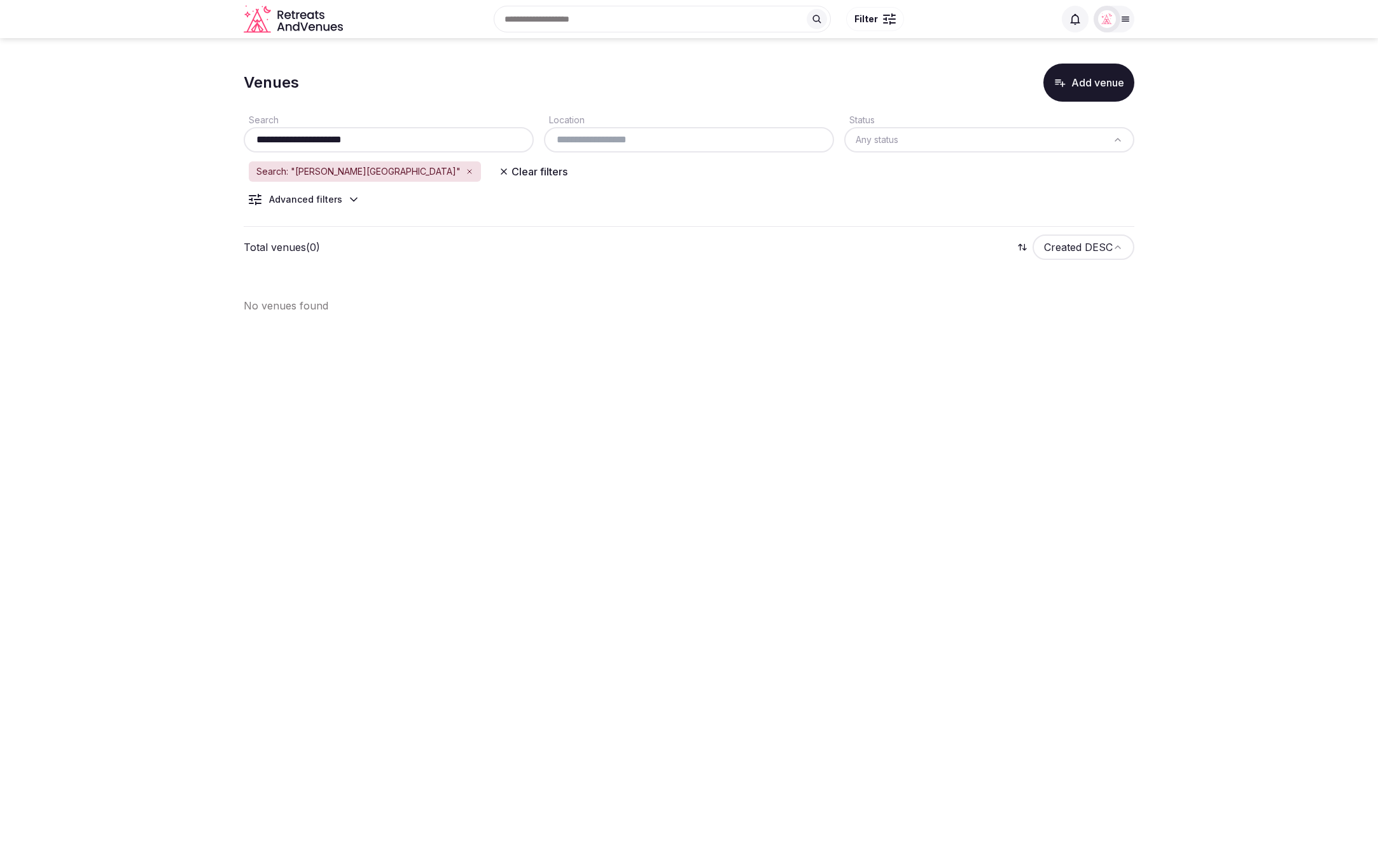
click at [129, 107] on section "**********" at bounding box center [689, 183] width 1378 height 290
click at [465, 173] on icon "button" at bounding box center [469, 172] width 8 height 8
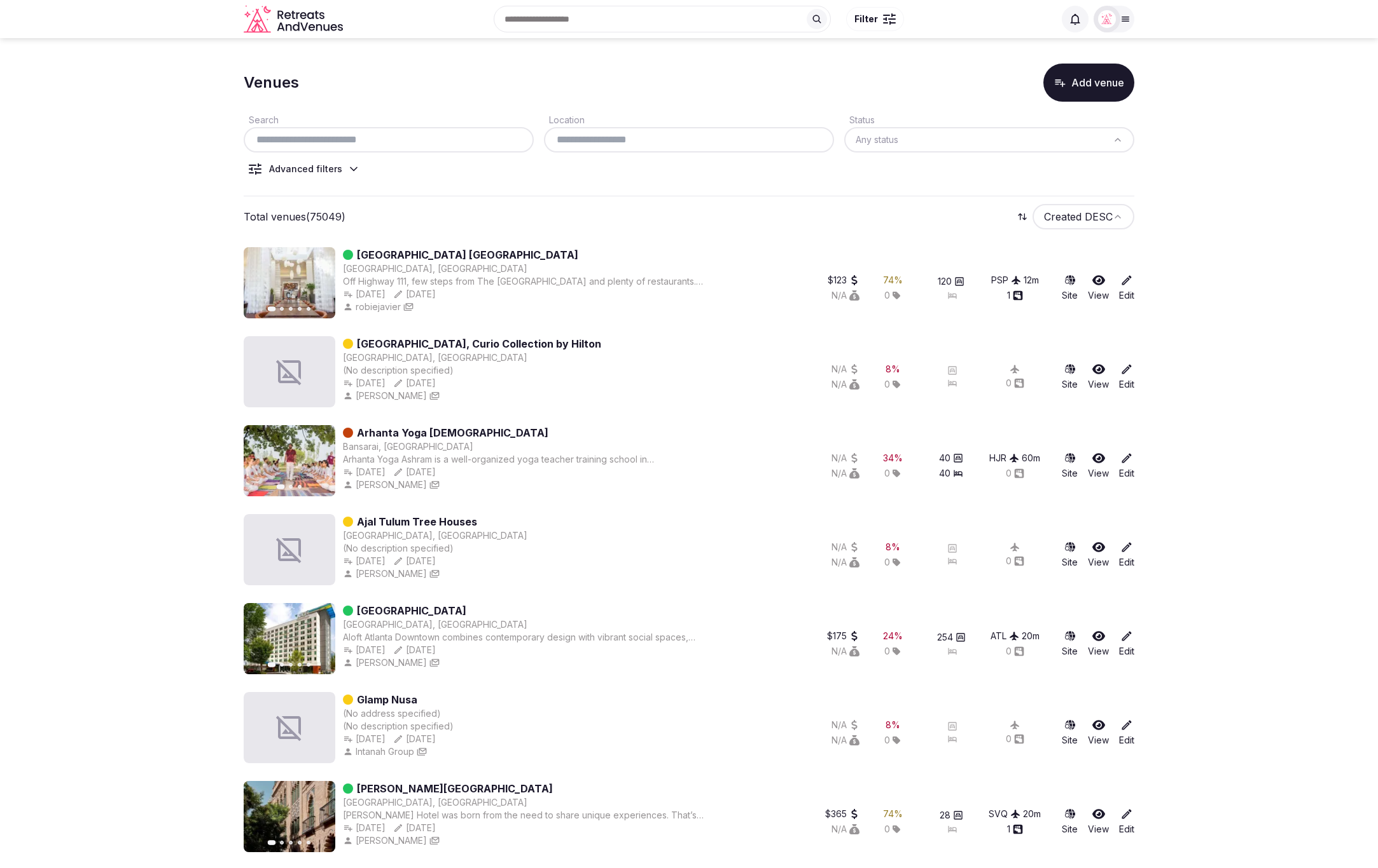
click at [1121, 278] on icon at bounding box center [1126, 280] width 13 height 13
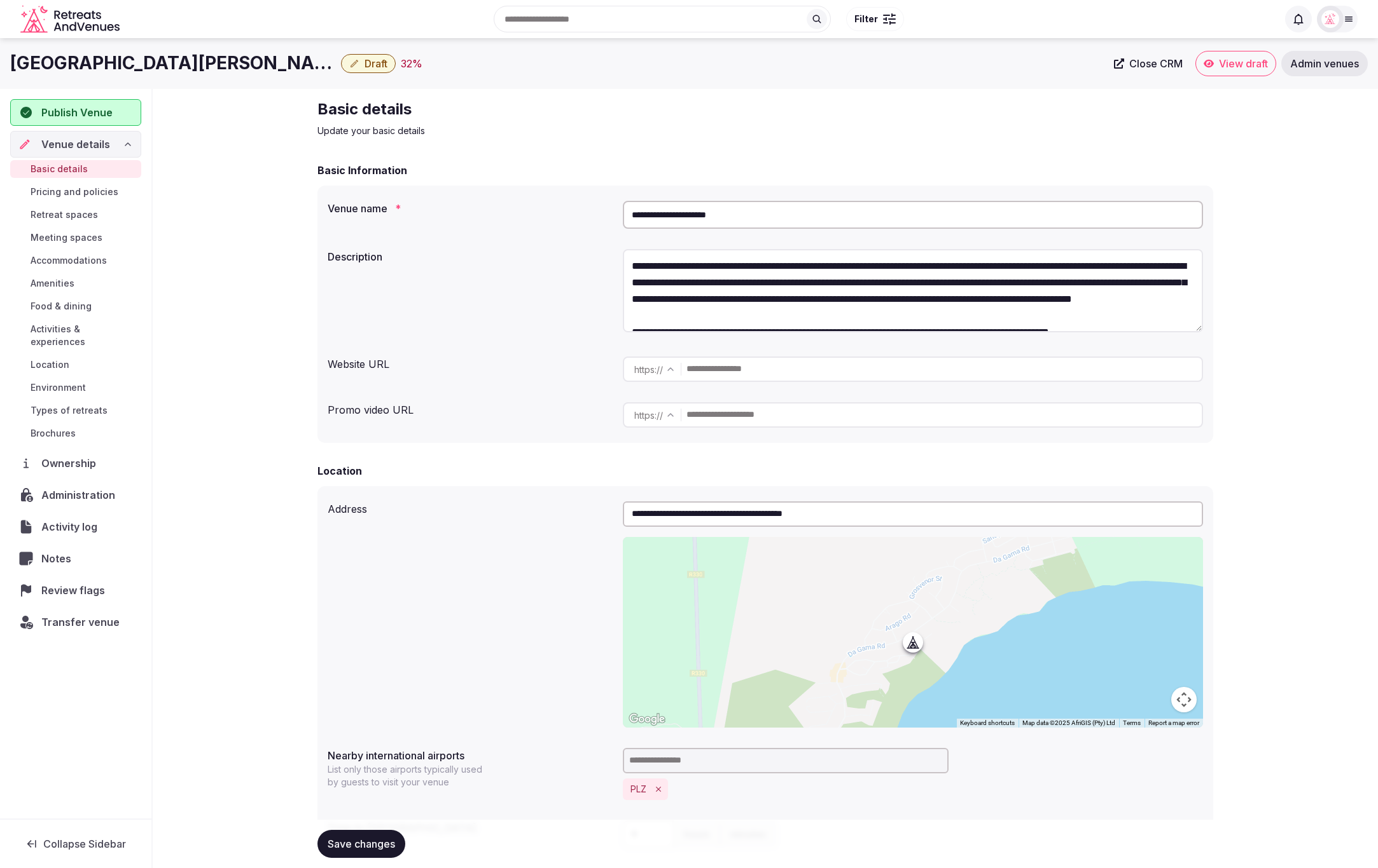
click at [684, 102] on h2 "Basic details" at bounding box center [531, 109] width 427 height 21
drag, startPoint x: 757, startPoint y: 223, endPoint x: 617, endPoint y: 214, distance: 140.3
click at [620, 212] on div "**********" at bounding box center [765, 215] width 875 height 38
click at [843, 165] on div "Basic Information" at bounding box center [765, 170] width 896 height 15
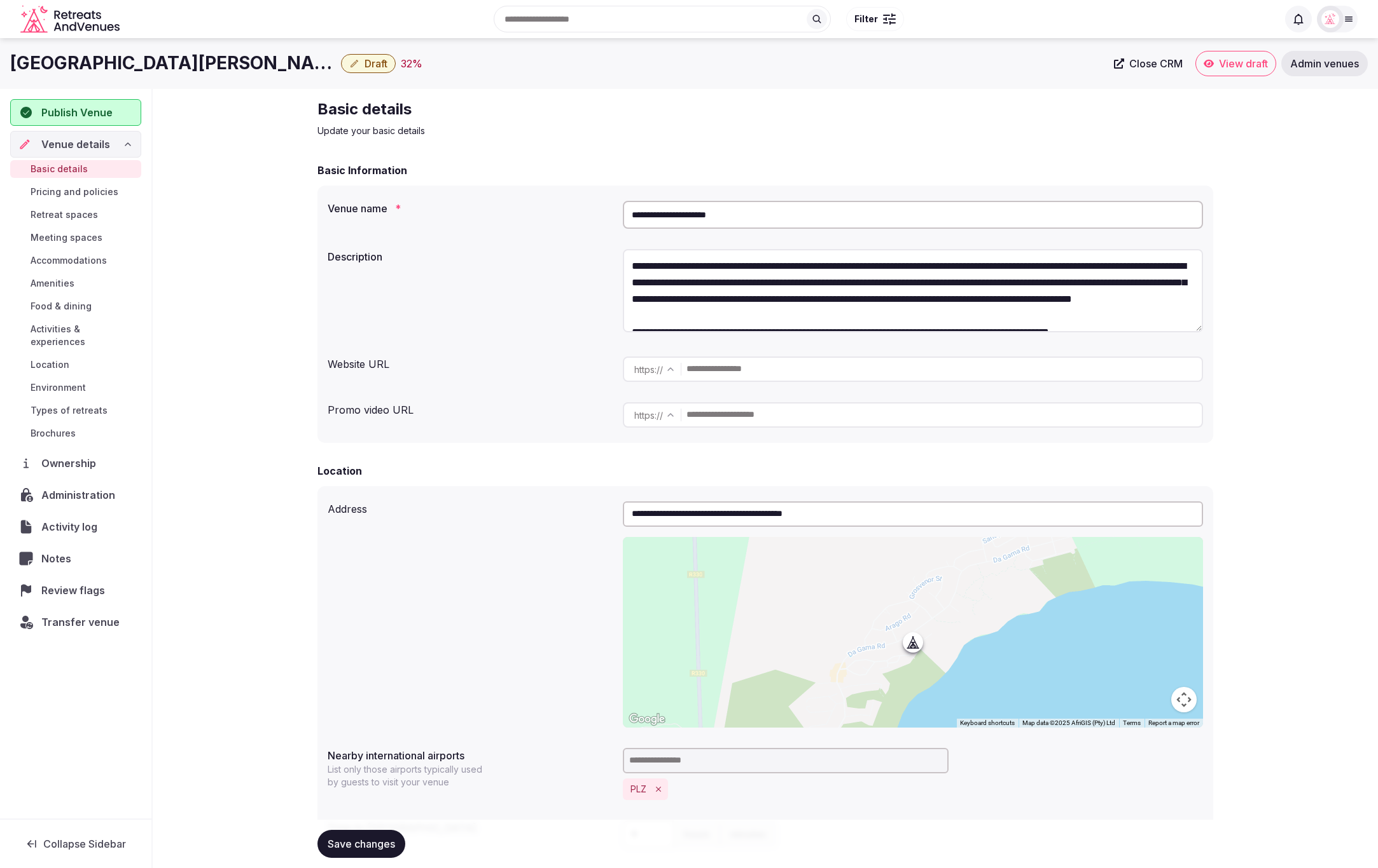
click at [656, 78] on div "Cape St Francis Resort Draft 32 % Close CRM View draft Admin venues" at bounding box center [689, 63] width 1378 height 51
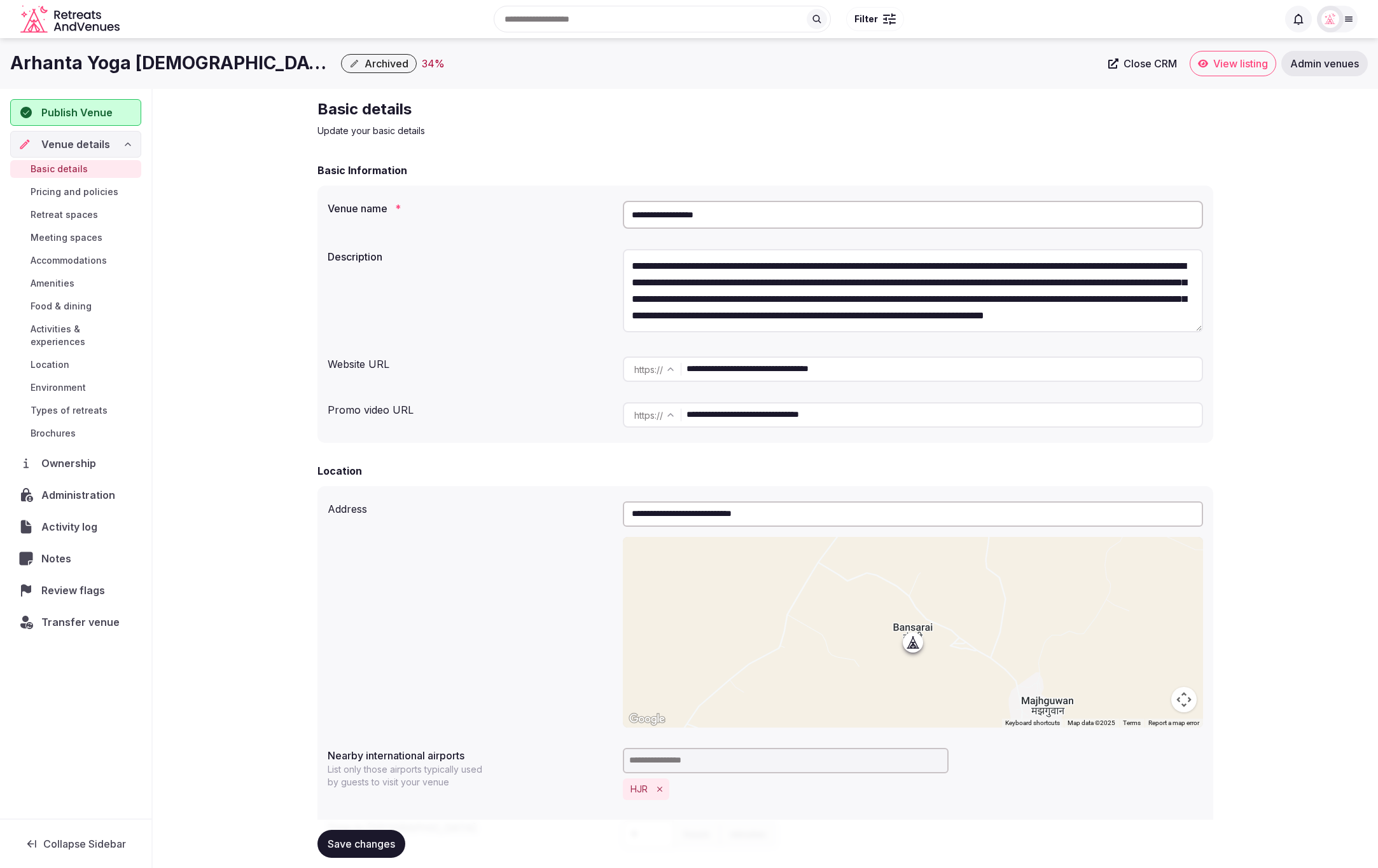
click at [627, 60] on div "Arhanta Yoga [DEMOGRAPHIC_DATA] Archived 34 %" at bounding box center [555, 63] width 1091 height 25
